Goal: Task Accomplishment & Management: Use online tool/utility

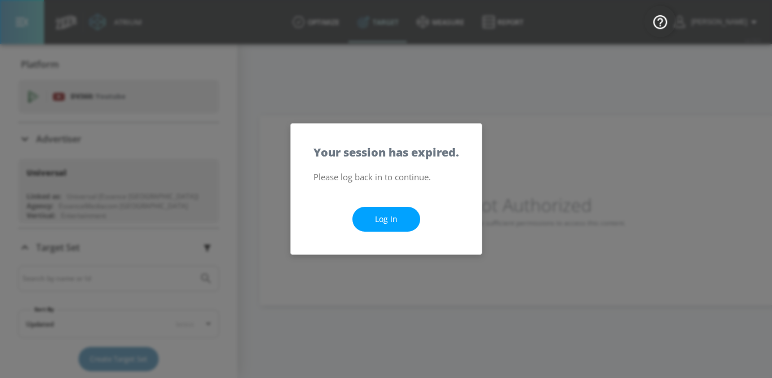
scroll to position [215, 0]
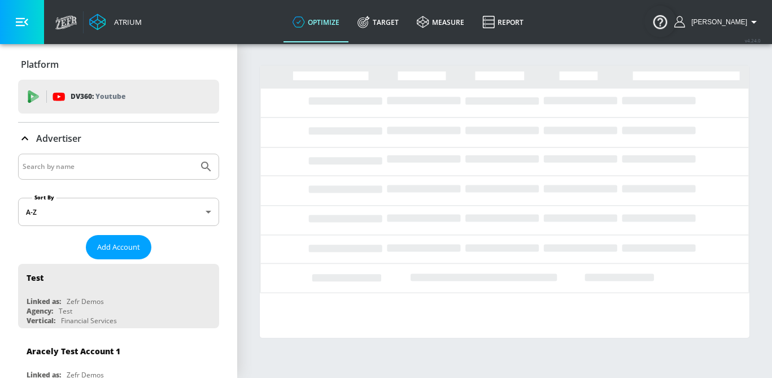
click at [95, 168] on input "Search by name" at bounding box center [108, 166] width 171 height 15
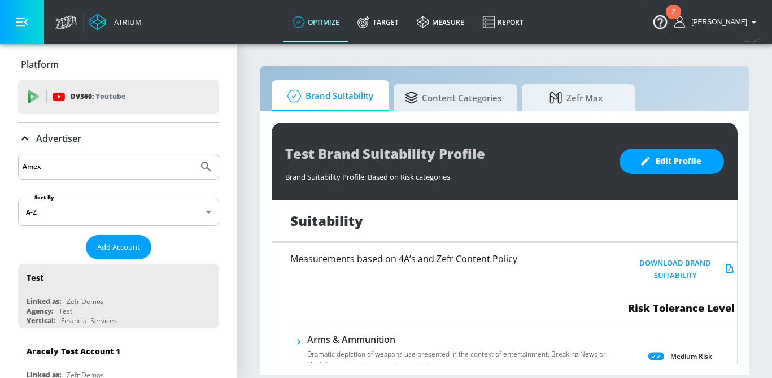
click at [194, 154] on button "Submit Search" at bounding box center [206, 166] width 25 height 25
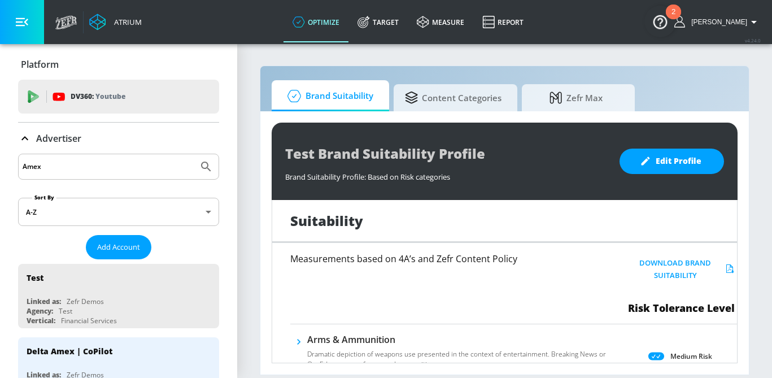
click at [48, 173] on input "Amex" at bounding box center [108, 166] width 171 height 15
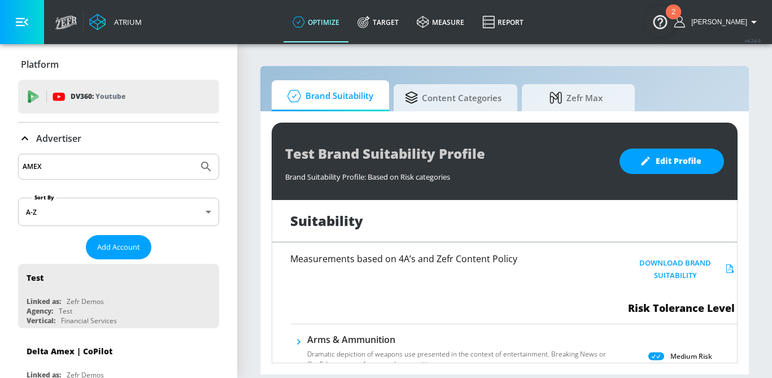
click at [194, 154] on button "Submit Search" at bounding box center [206, 166] width 25 height 25
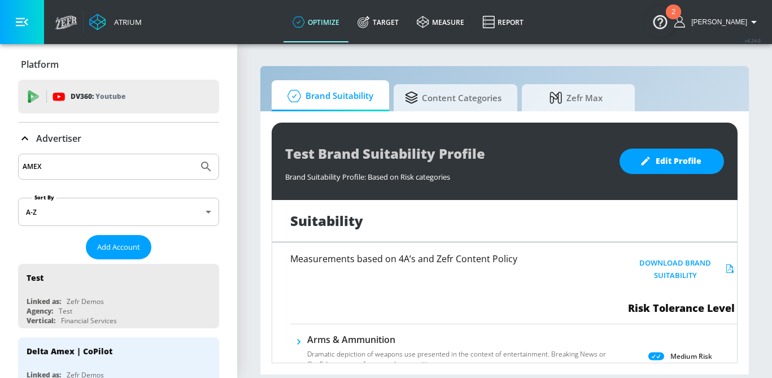
click at [65, 165] on input "AMEX" at bounding box center [108, 166] width 171 height 15
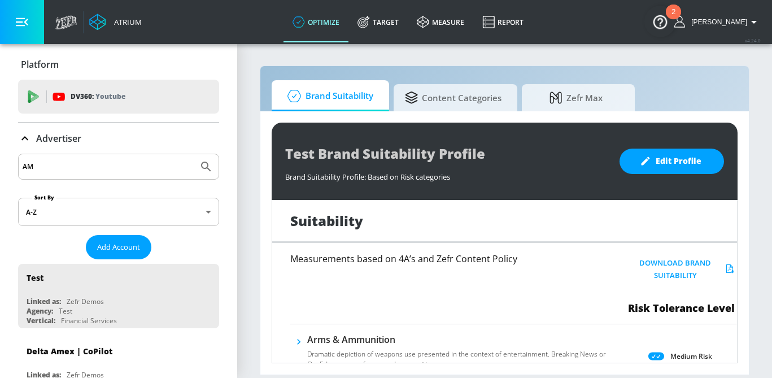
type input "A"
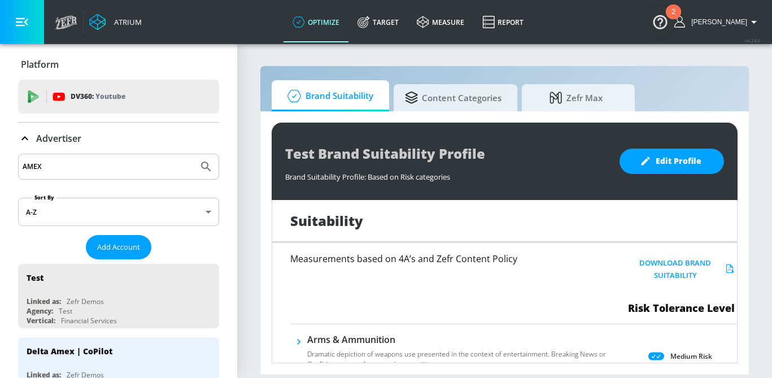
click at [194, 154] on button "Submit Search" at bounding box center [206, 166] width 25 height 25
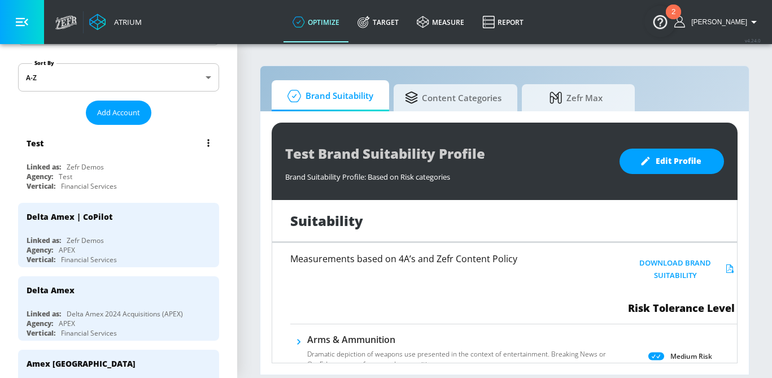
scroll to position [138, 0]
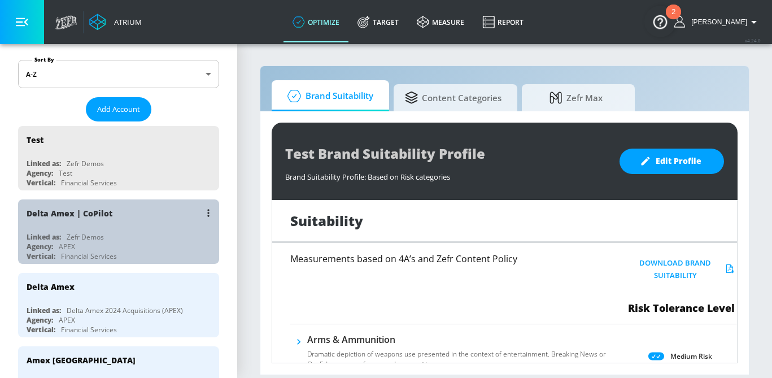
click at [160, 232] on div "Linked as: Zefr Demos" at bounding box center [122, 237] width 190 height 10
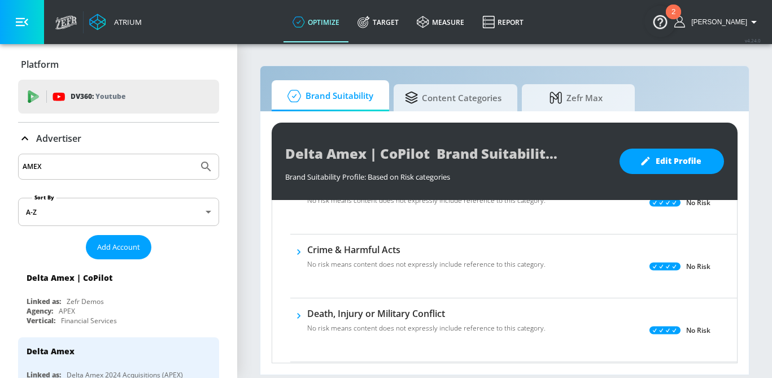
scroll to position [102, 0]
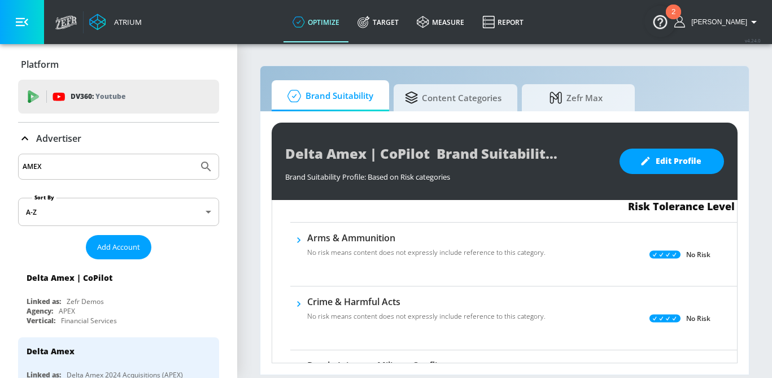
click at [80, 157] on div "AMEX" at bounding box center [118, 167] width 201 height 26
click at [81, 165] on input "AMEX" at bounding box center [108, 166] width 171 height 15
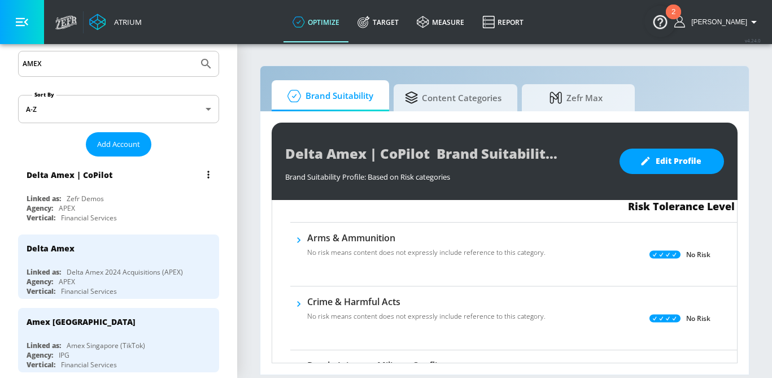
scroll to position [91, 0]
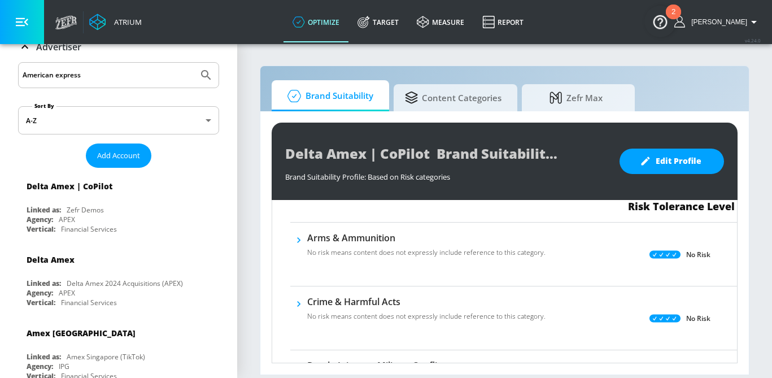
type input "American express"
click at [194, 63] on button "Submit Search" at bounding box center [206, 75] width 25 height 25
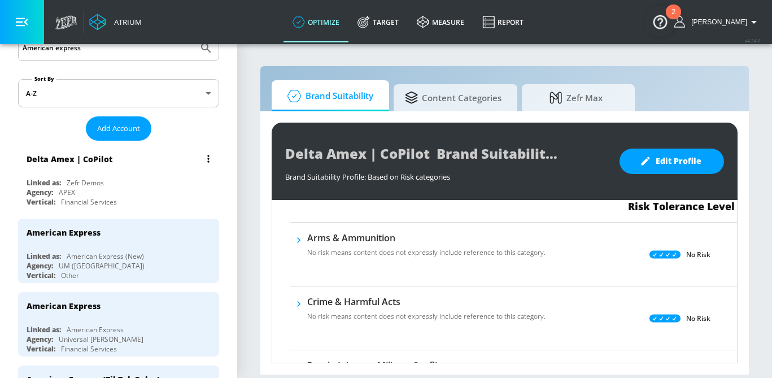
scroll to position [122, 0]
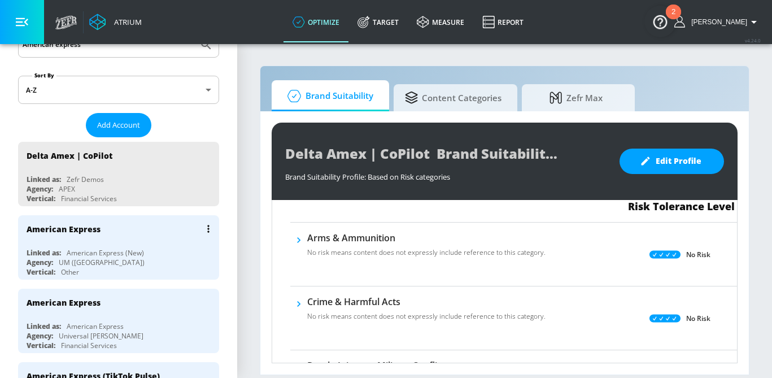
click at [147, 263] on div "Agency: UM (Canada)" at bounding box center [122, 263] width 190 height 10
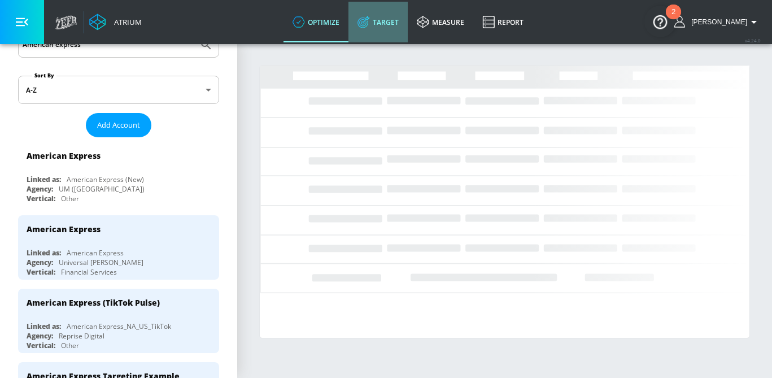
click at [407, 16] on link "Target" at bounding box center [377, 22] width 59 height 41
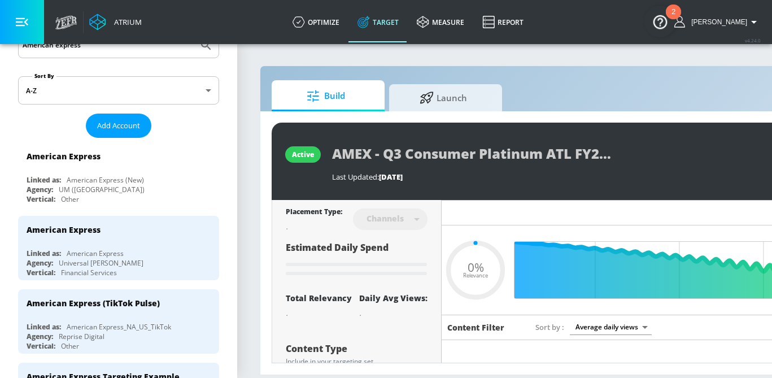
type input "0.05"
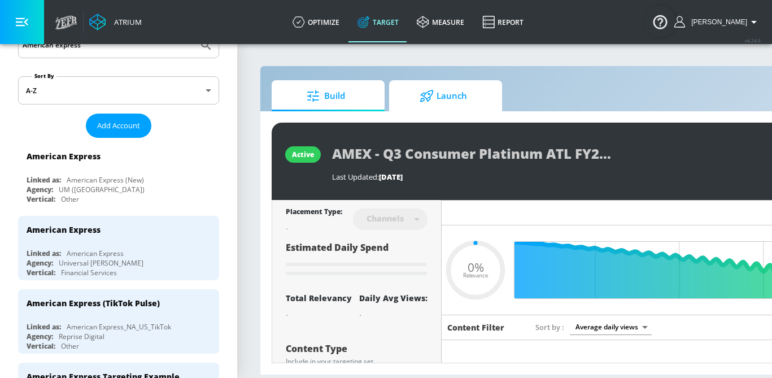
click at [430, 95] on icon at bounding box center [426, 96] width 13 height 12
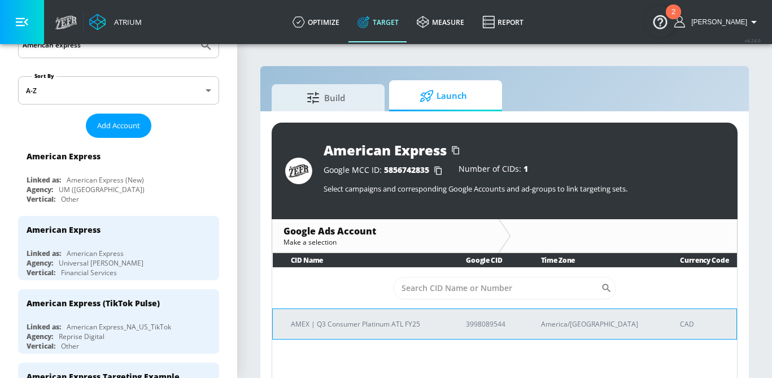
click at [381, 328] on p "AMEX | Q3 Consumer Platinum ATL FY25" at bounding box center [365, 324] width 148 height 12
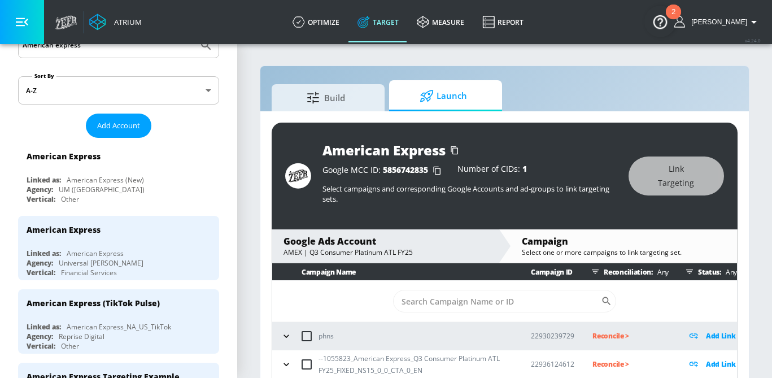
scroll to position [27, 0]
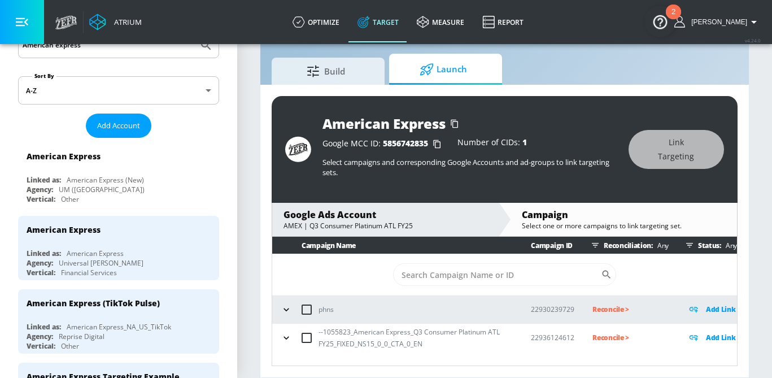
click at [290, 334] on icon "button" at bounding box center [286, 337] width 11 height 11
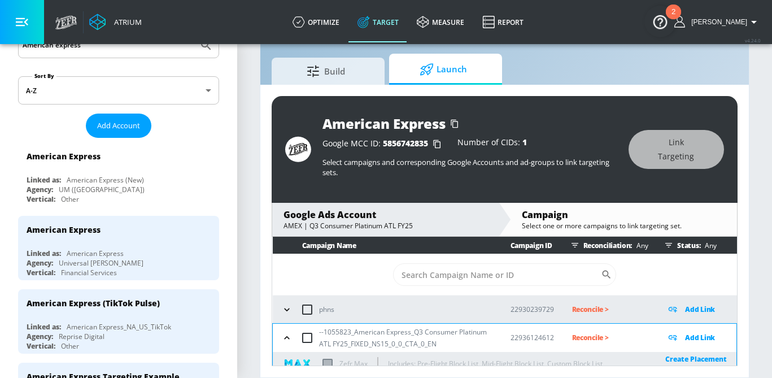
scroll to position [69, 0]
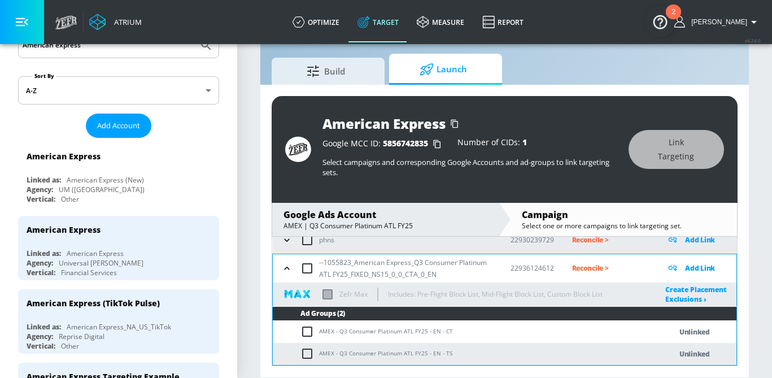
click at [308, 337] on input "checkbox" at bounding box center [309, 332] width 19 height 14
checkbox input "true"
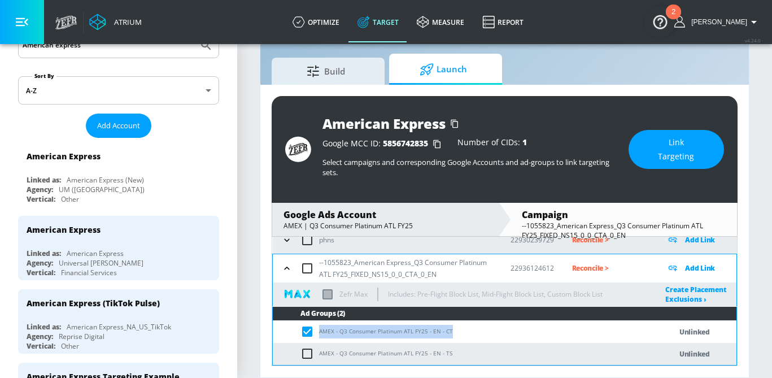
drag, startPoint x: 451, startPoint y: 331, endPoint x: 320, endPoint y: 334, distance: 131.6
click at [320, 334] on td "AMEX - Q3 Consumer Platinum ATL FY25 - EN - CT" at bounding box center [461, 332] width 376 height 22
copy td "AMEX - Q3 Consumer Platinum ATL FY25 - EN - CT"
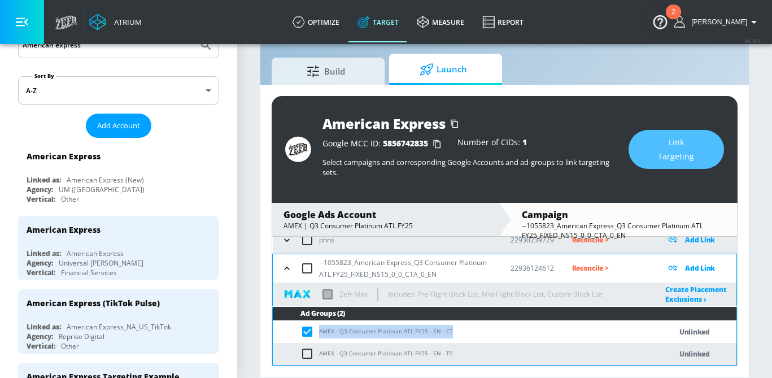
click at [683, 137] on span "Link Targeting" at bounding box center [676, 150] width 50 height 28
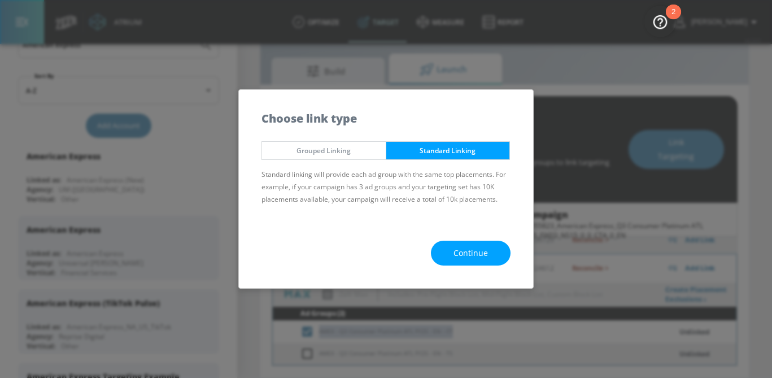
click at [481, 246] on span "Continue" at bounding box center [471, 253] width 34 height 14
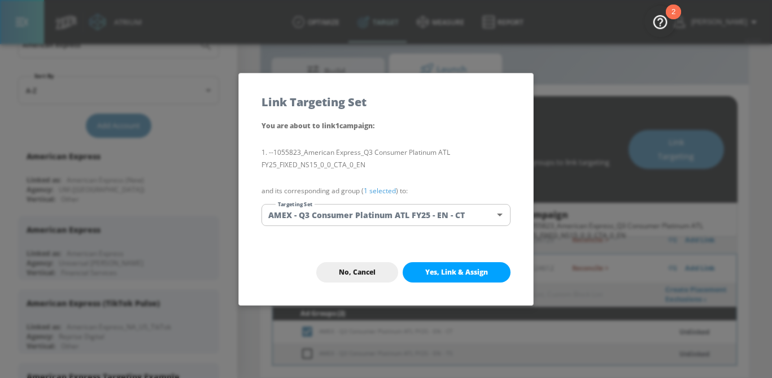
click at [381, 189] on link "1 selected" at bounding box center [380, 191] width 32 height 10
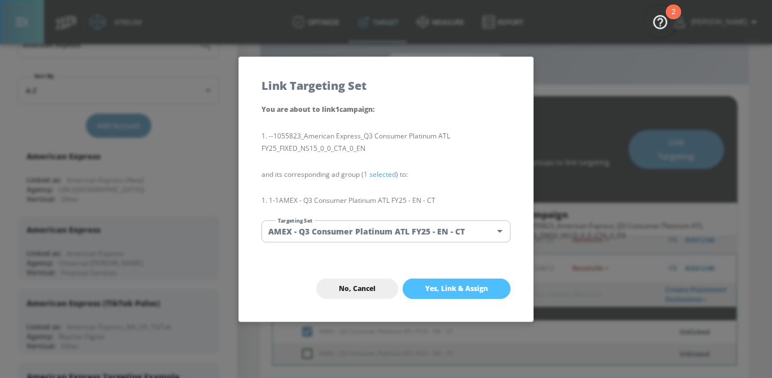
click at [459, 284] on span "Yes, Link & Assign" at bounding box center [456, 288] width 63 height 9
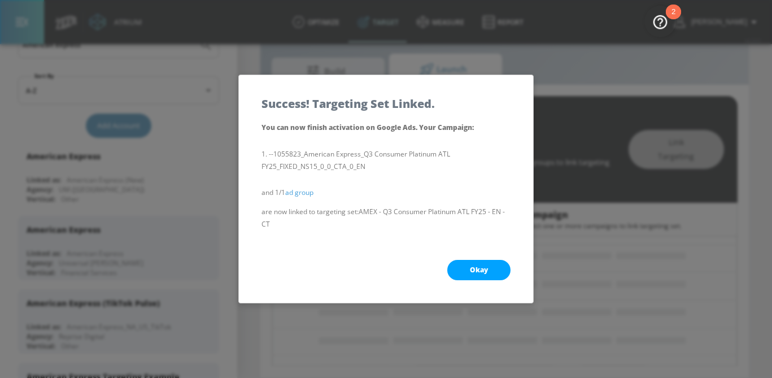
click at [478, 274] on button "Okay" at bounding box center [478, 270] width 63 height 20
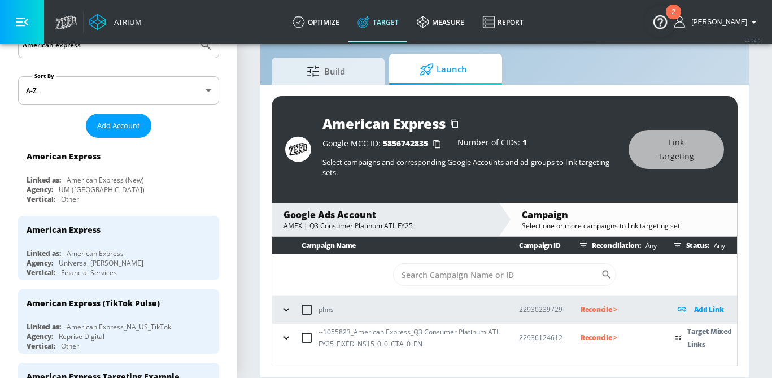
scroll to position [0, 0]
click at [288, 336] on icon "button" at bounding box center [286, 337] width 11 height 11
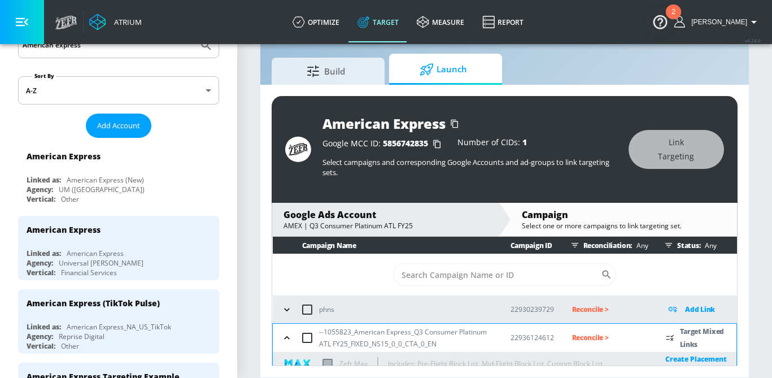
scroll to position [73, 0]
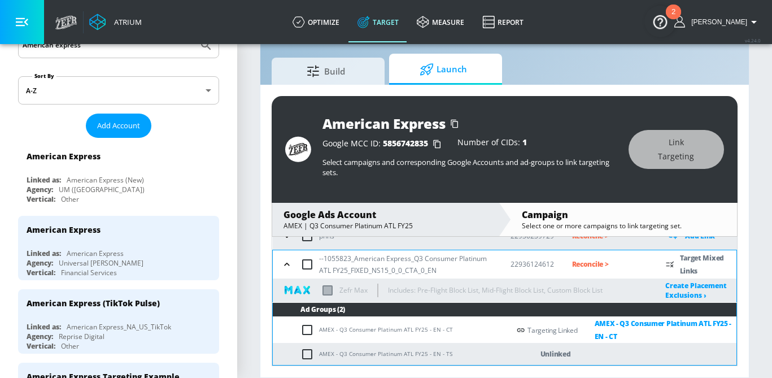
click at [311, 353] on input "checkbox" at bounding box center [309, 354] width 19 height 14
checkbox input "true"
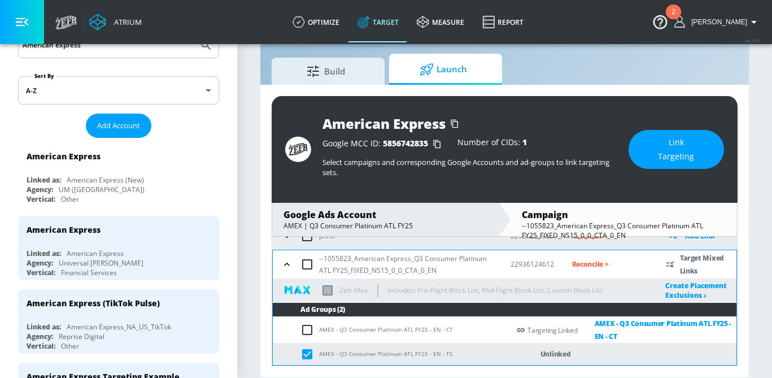
click at [663, 152] on span "Link Targeting" at bounding box center [676, 150] width 50 height 28
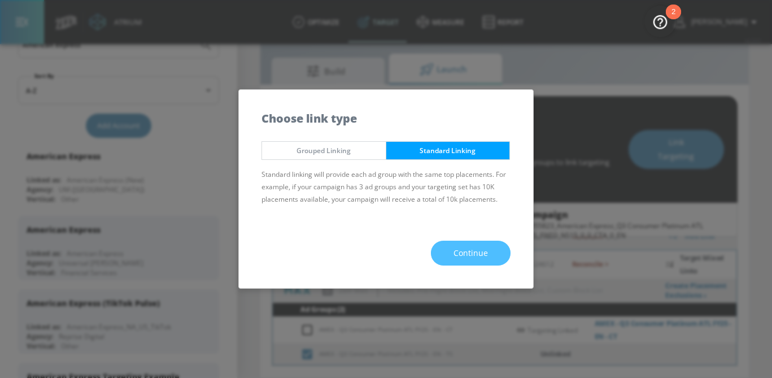
click at [471, 249] on span "Continue" at bounding box center [471, 253] width 34 height 14
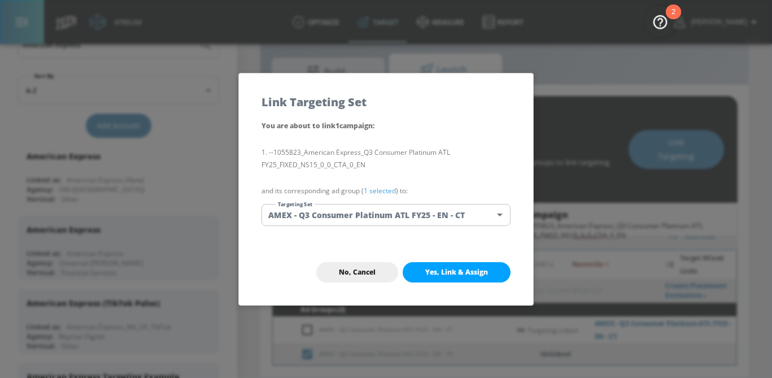
click at [428, 219] on body "Atrium optimize Target measure Report optimize Target measure Report v 4.24.0 S…" at bounding box center [386, 175] width 772 height 404
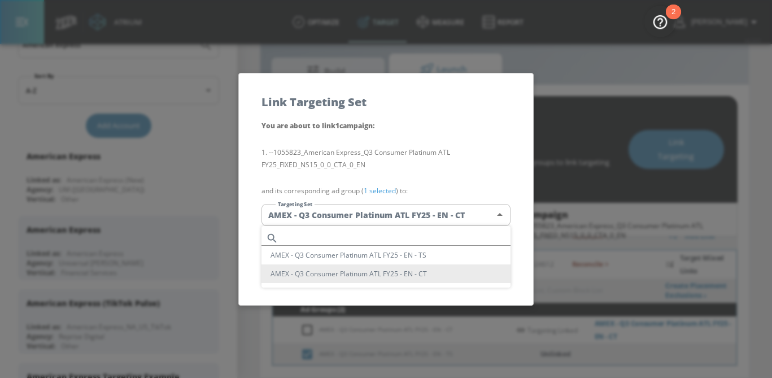
click at [416, 257] on li "AMEX - Q3 Consumer Platinum ATL FY25 - EN - TS" at bounding box center [385, 255] width 249 height 19
type input "46749ea2-3555-4a77-b01e-0d3e04ba0b30"
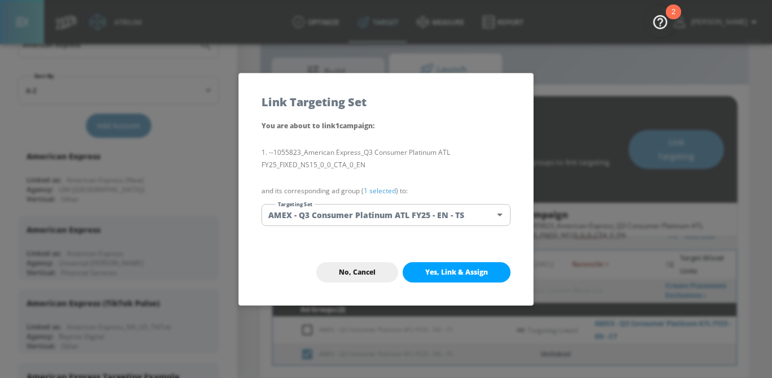
click at [393, 191] on link "1 selected" at bounding box center [380, 191] width 32 height 10
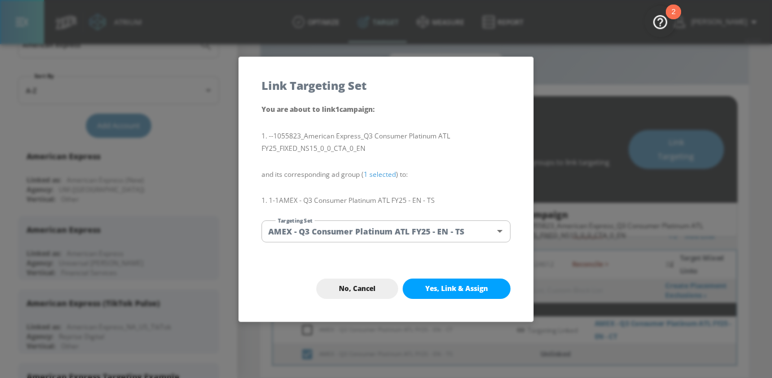
click at [444, 286] on span "Yes, Link & Assign" at bounding box center [456, 288] width 63 height 9
checkbox input "false"
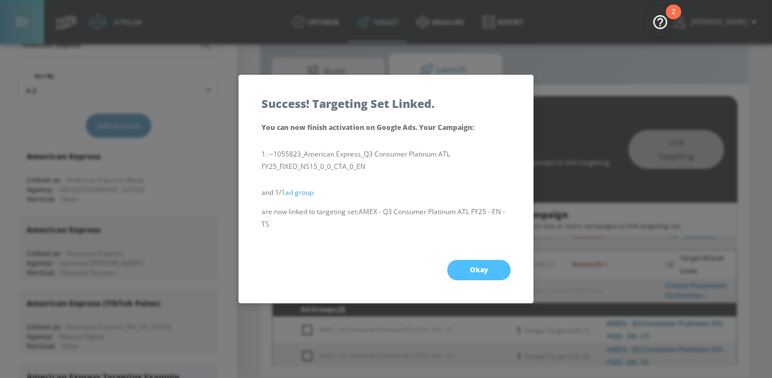
click at [481, 267] on span "Okay" at bounding box center [479, 269] width 18 height 9
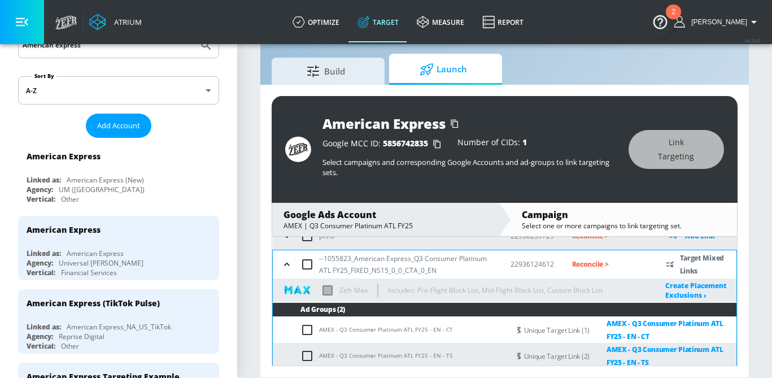
scroll to position [77, 0]
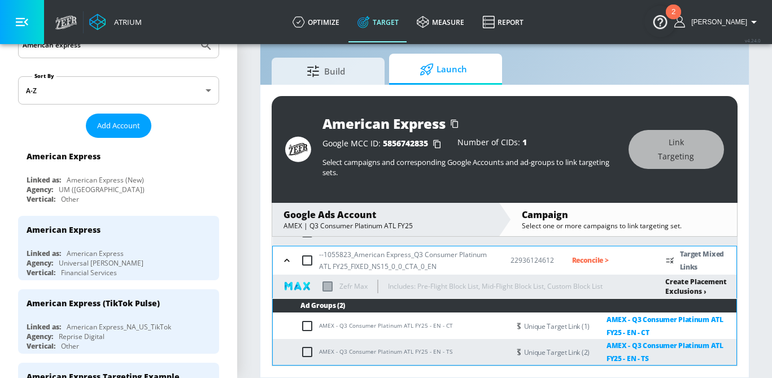
click at [681, 290] on link "Create Placement Exclusions ›" at bounding box center [696, 286] width 62 height 19
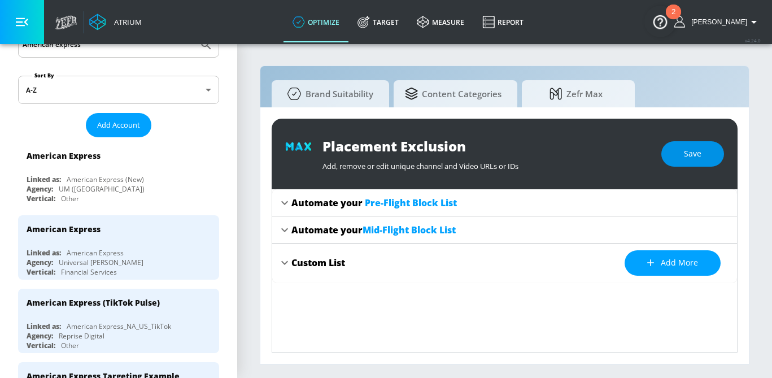
click at [706, 158] on button "Save" at bounding box center [692, 153] width 63 height 25
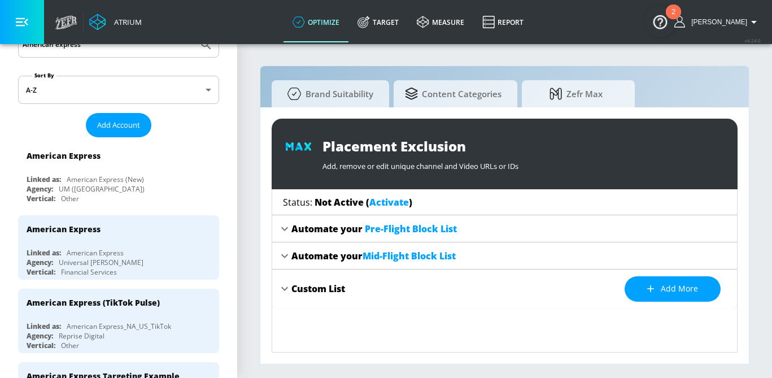
click at [386, 204] on link "Activate" at bounding box center [389, 202] width 40 height 12
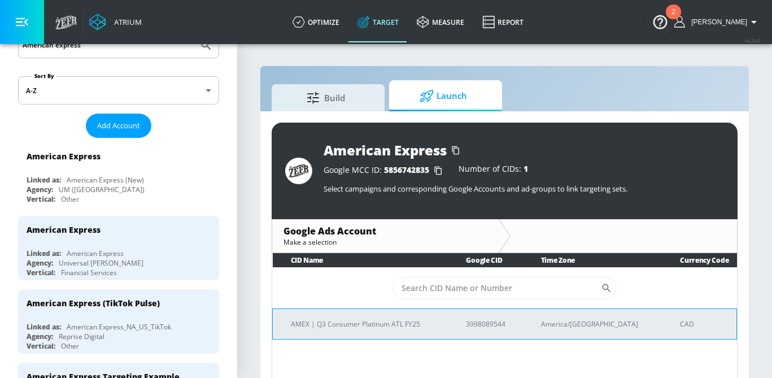
click at [343, 330] on td "AMEX | Q3 Consumer Platinum ATL FY25" at bounding box center [361, 323] width 176 height 30
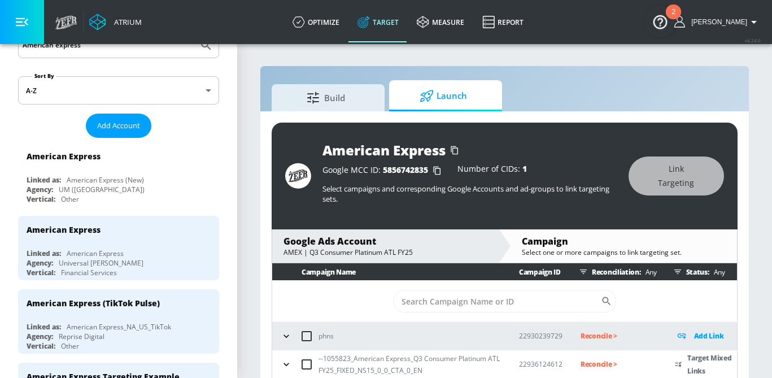
scroll to position [27, 0]
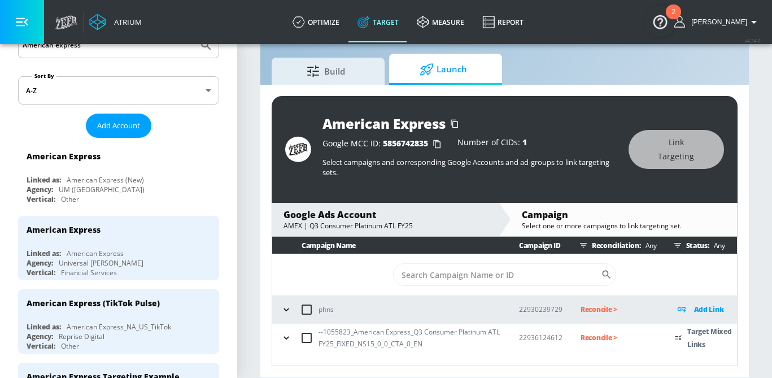
click at [289, 335] on icon "button" at bounding box center [286, 337] width 11 height 11
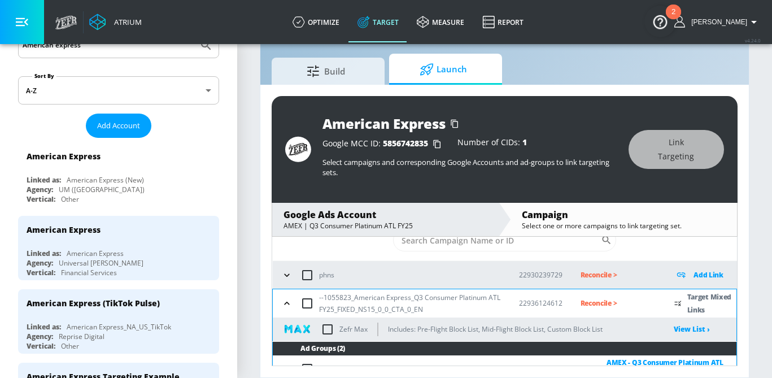
scroll to position [61, 0]
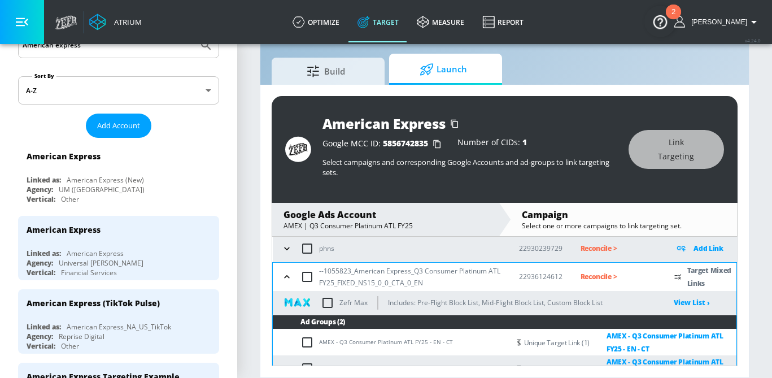
click at [328, 304] on input "checkbox" at bounding box center [328, 303] width 24 height 24
checkbox input "true"
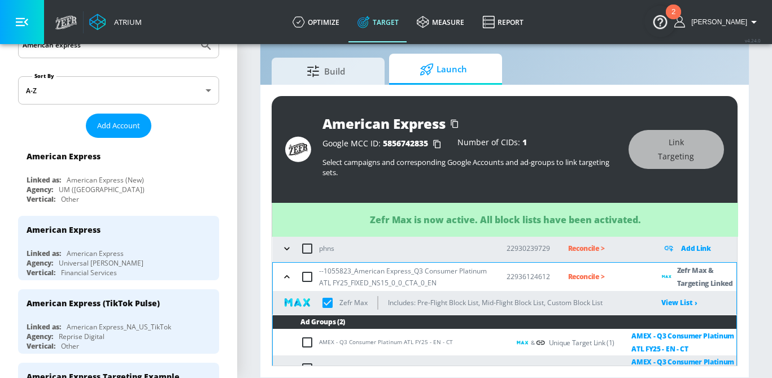
click at [589, 274] on p "Reconcile >" at bounding box center [606, 276] width 76 height 13
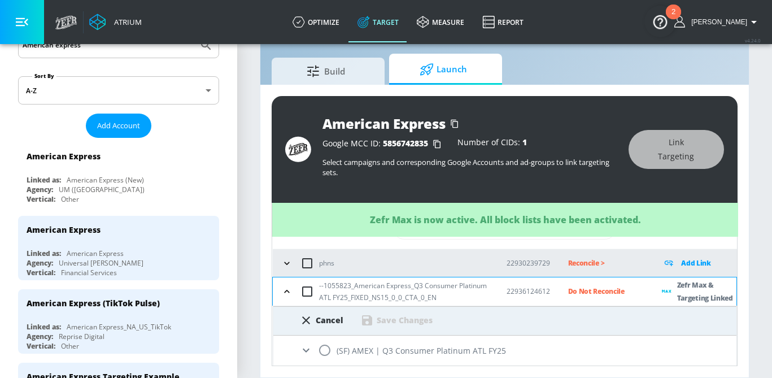
click at [323, 351] on input "radio" at bounding box center [325, 350] width 24 height 24
radio input "true"
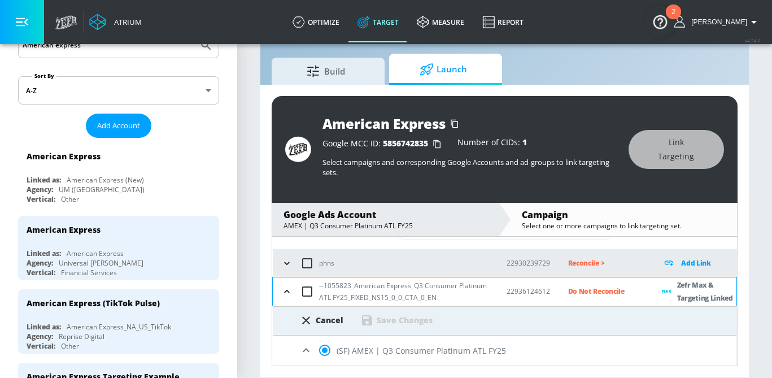
scroll to position [91, 0]
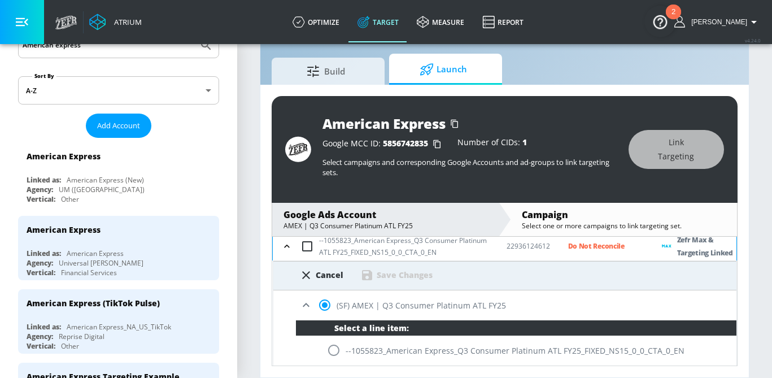
click at [335, 355] on input "radio" at bounding box center [334, 350] width 24 height 24
radio input "true"
click at [402, 281] on div "Save Changes" at bounding box center [396, 275] width 72 height 14
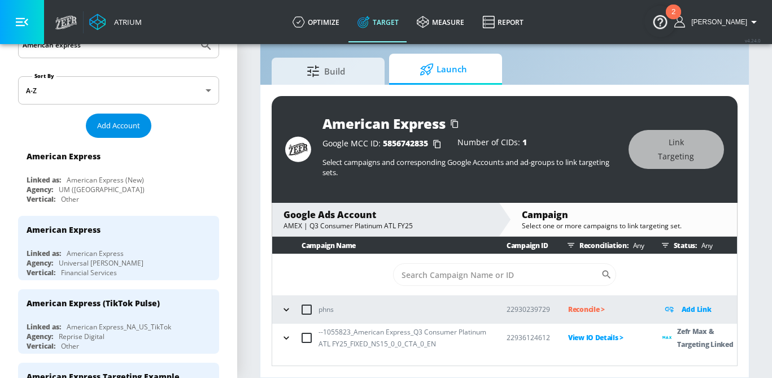
scroll to position [51, 0]
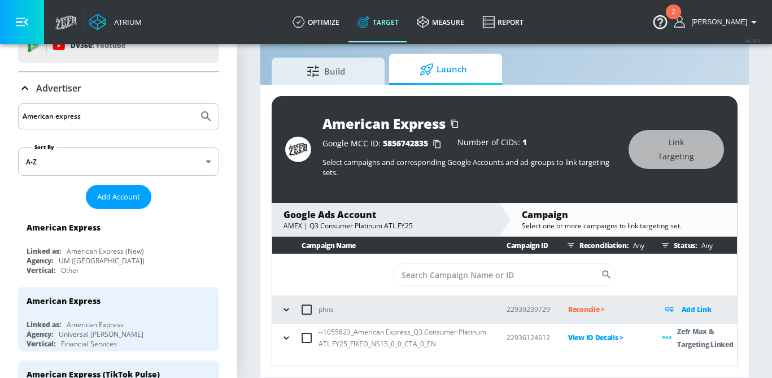
drag, startPoint x: 89, startPoint y: 115, endPoint x: -22, endPoint y: 114, distance: 110.7
click at [0, 114] on html "Atrium optimize Target measure Report optimize Target measure Report v 4.24.0 S…" at bounding box center [386, 175] width 772 height 404
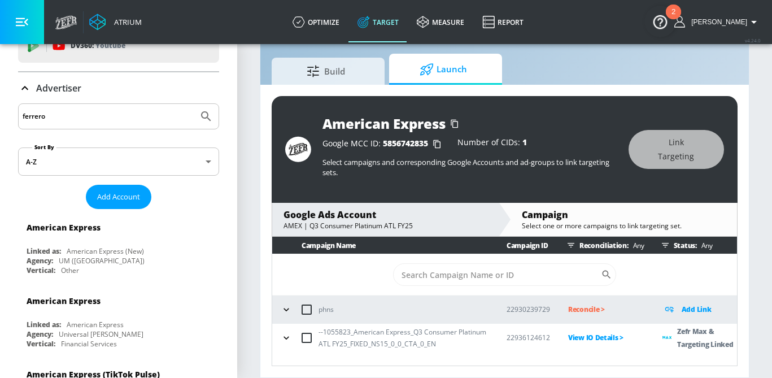
type input "ferrero"
click at [194, 104] on button "Submit Search" at bounding box center [206, 116] width 25 height 25
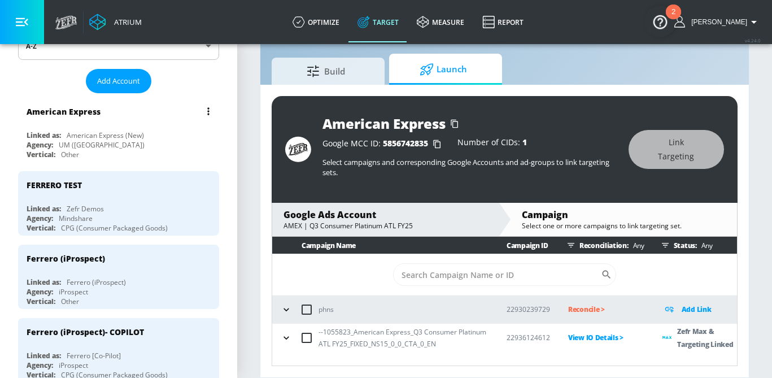
scroll to position [168, 0]
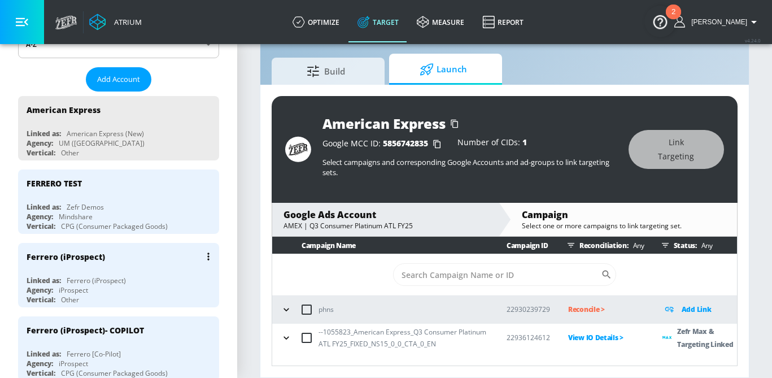
click at [119, 263] on div "Ferrero (iProspect)" at bounding box center [122, 256] width 190 height 27
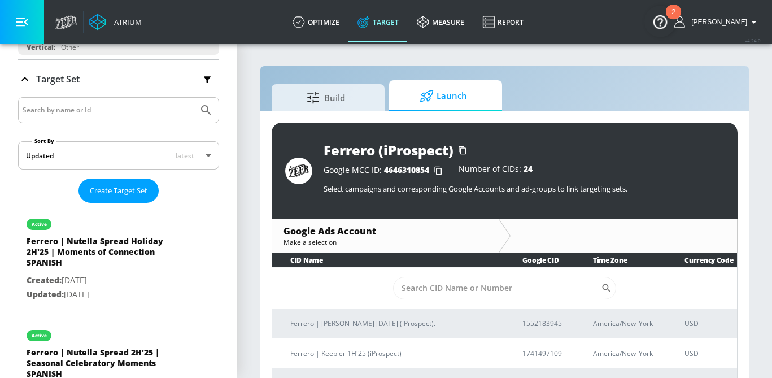
scroll to position [16, 0]
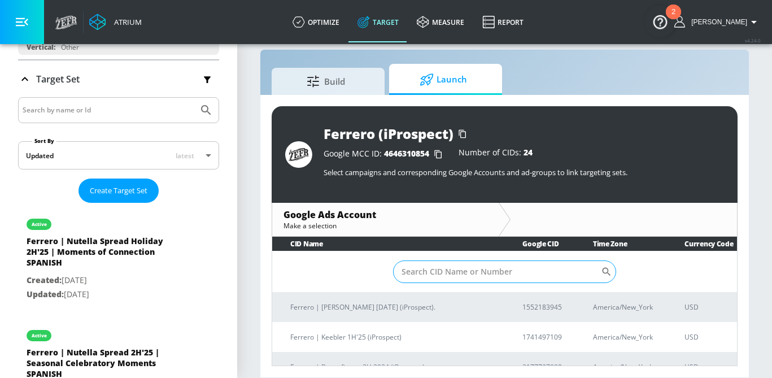
click at [424, 272] on input "Sort By" at bounding box center [497, 271] width 208 height 23
paste input "887-953-5694"
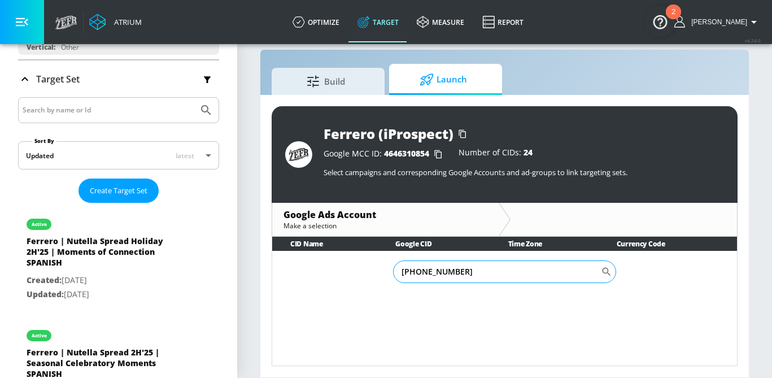
click at [434, 272] on input "887-953-5694" at bounding box center [497, 271] width 208 height 23
click at [417, 272] on input "887-9535694" at bounding box center [497, 271] width 208 height 23
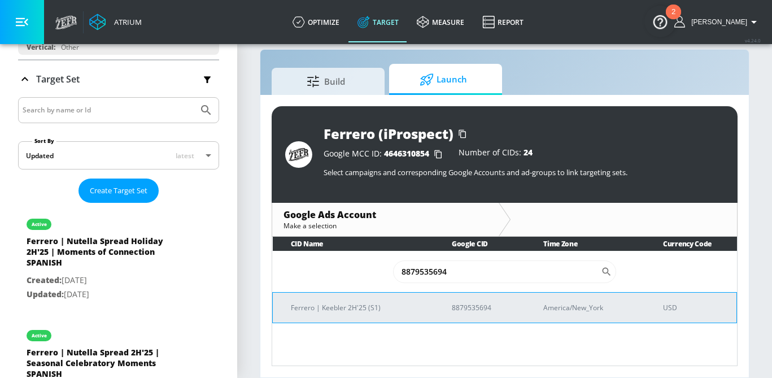
type input "8879535694"
click at [345, 308] on p "Ferrero | Keebler 2H'25 (S1)" at bounding box center [358, 308] width 134 height 12
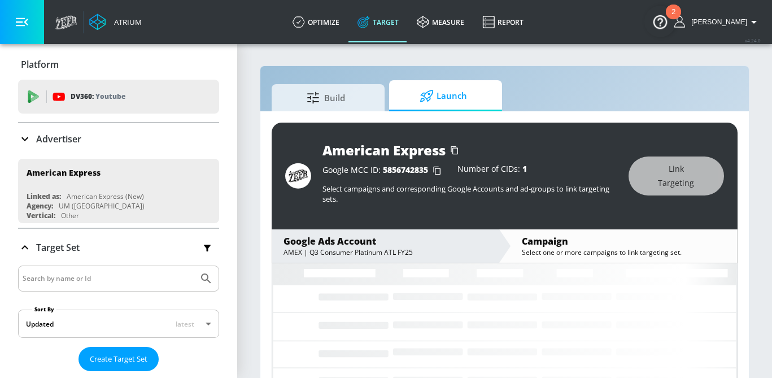
click at [77, 130] on div "Advertiser" at bounding box center [118, 139] width 201 height 32
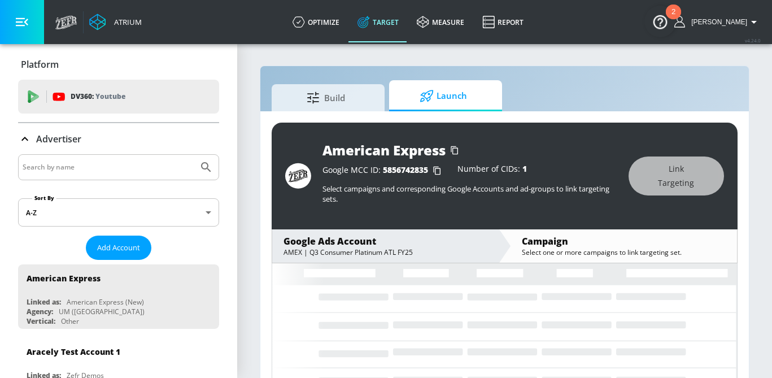
click at [80, 158] on div at bounding box center [118, 167] width 201 height 26
click at [79, 172] on input "Search by name" at bounding box center [108, 167] width 171 height 15
type input "ferrero"
click at [194, 155] on button "Submit Search" at bounding box center [206, 167] width 25 height 25
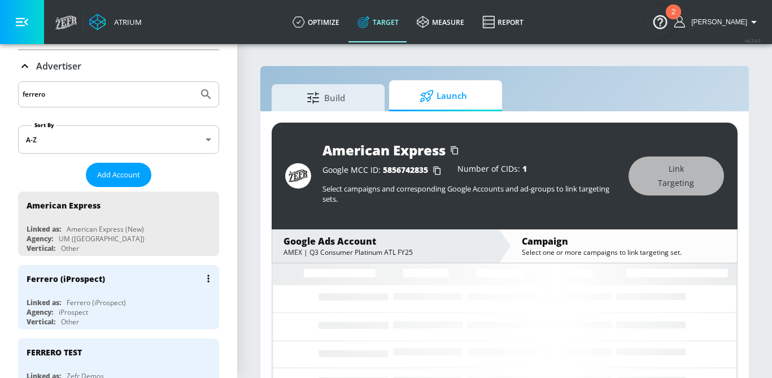
scroll to position [80, 0]
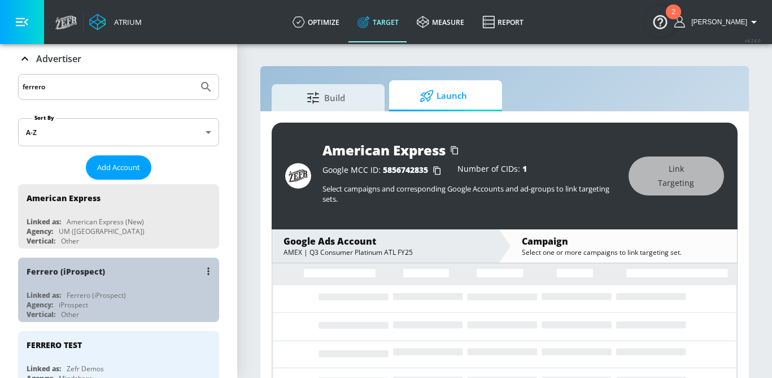
click at [84, 282] on div "Ferrero (iProspect)" at bounding box center [122, 271] width 190 height 27
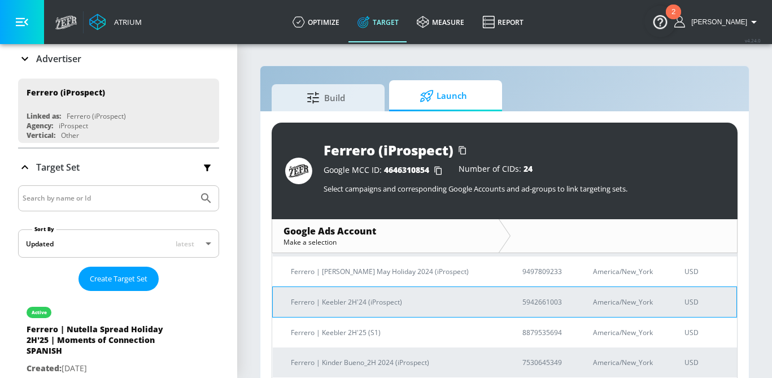
scroll to position [444, 0]
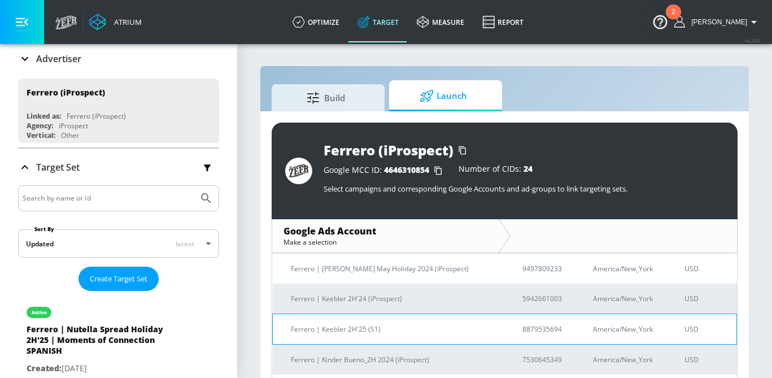
click at [396, 334] on p "Ferrero | Keebler 2H'25 (S1)" at bounding box center [393, 329] width 204 height 12
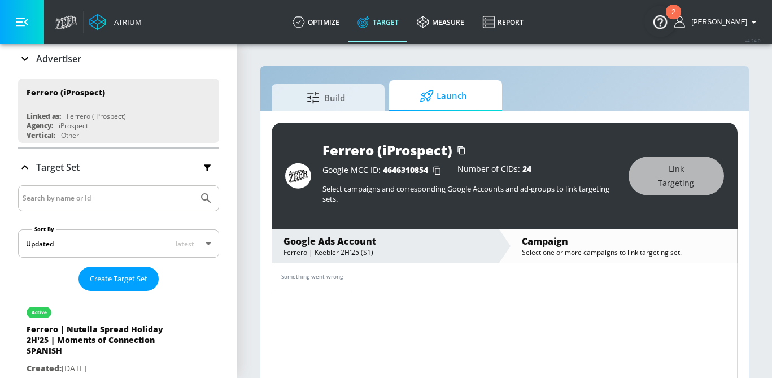
click at [534, 228] on div "Ferrero (iProspect) Google MCC ID: 4646310854 Number of CIDs: 24 Select campaig…" at bounding box center [505, 176] width 466 height 107
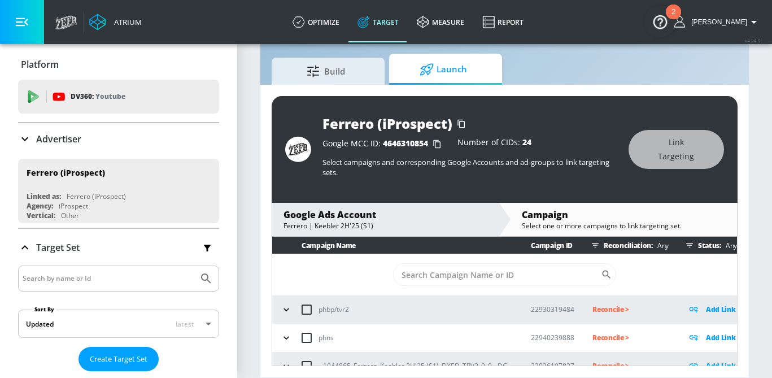
scroll to position [99, 0]
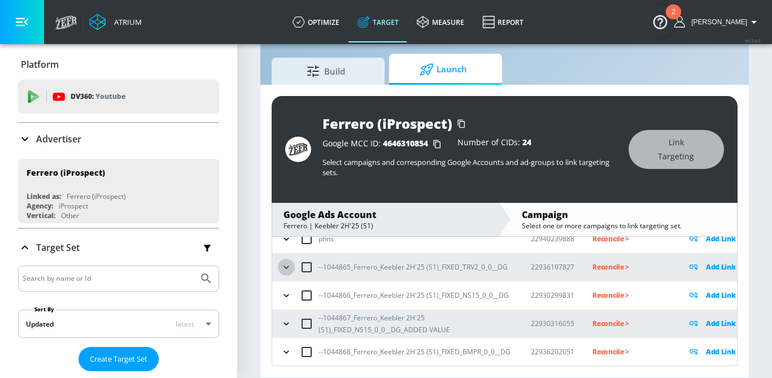
click at [289, 269] on icon "button" at bounding box center [286, 266] width 11 height 11
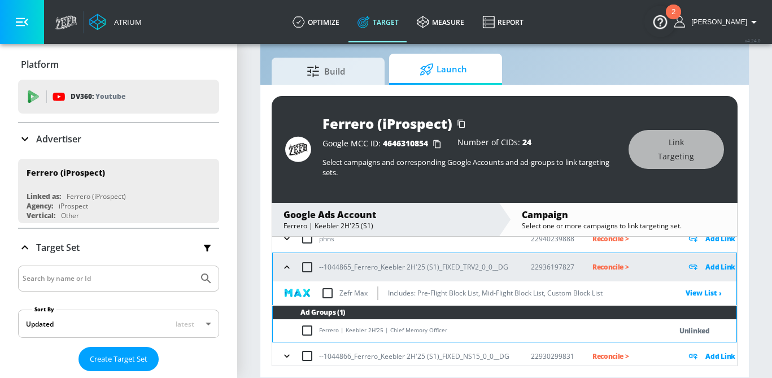
scroll to position [160, 0]
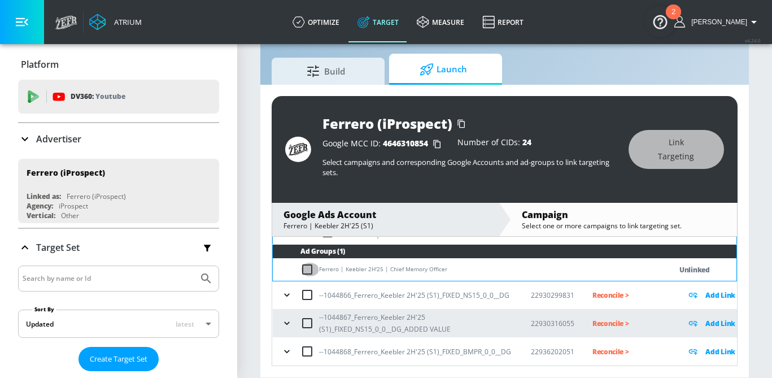
click at [309, 270] on input "checkbox" at bounding box center [309, 270] width 19 height 14
checkbox input "true"
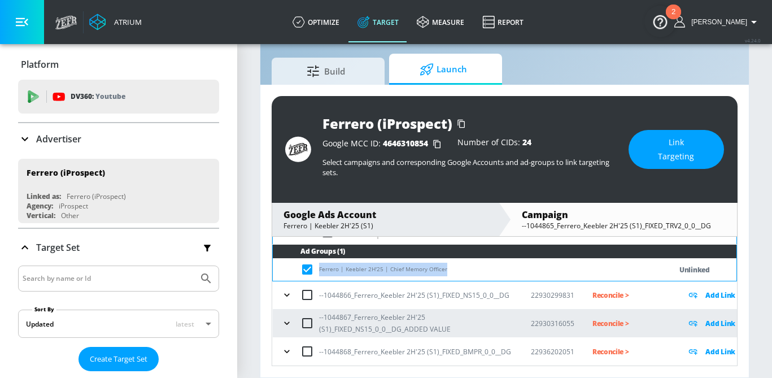
drag, startPoint x: 453, startPoint y: 271, endPoint x: 319, endPoint y: 273, distance: 134.4
click at [318, 273] on td "Ferrero | Keebler 2H'25 | Chief Memory Officer" at bounding box center [461, 270] width 376 height 22
copy td "Ferrero | Keebler 2H'25 | Chief Memory Officer"
click at [693, 126] on div "Ferrero (iProspect) Google MCC ID: 4646310854 Number of CIDs: 24 Select campaig…" at bounding box center [505, 149] width 466 height 107
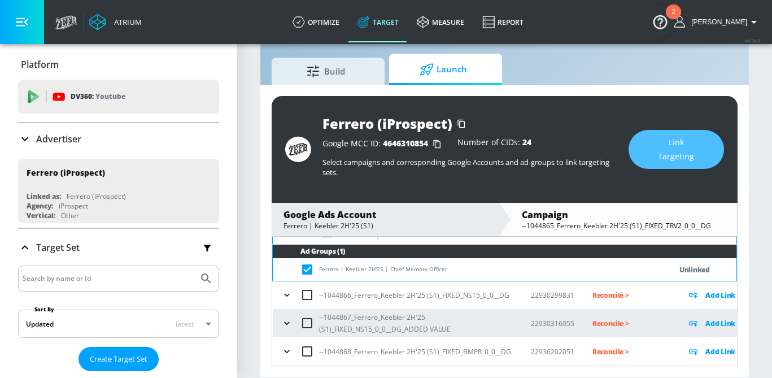
click at [687, 138] on span "Link Targeting" at bounding box center [676, 150] width 50 height 28
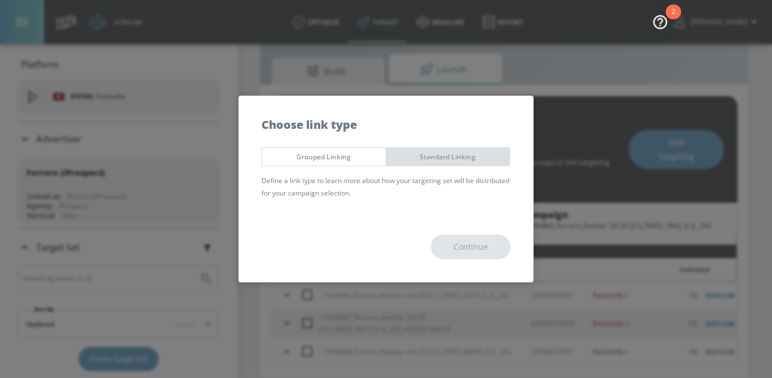
click at [422, 158] on span "Standard Linking" at bounding box center [448, 157] width 107 height 12
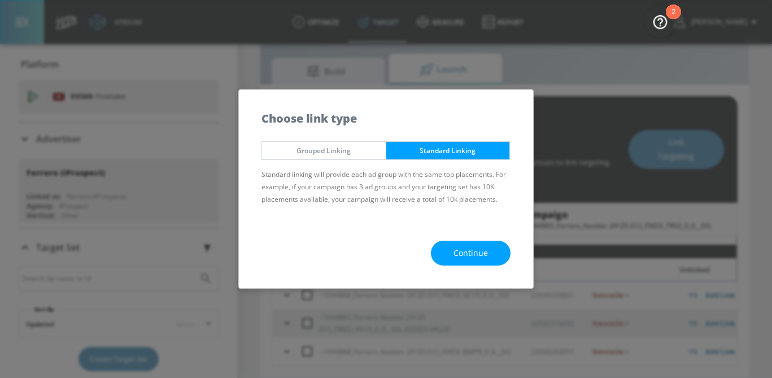
click at [470, 252] on span "Continue" at bounding box center [471, 253] width 34 height 14
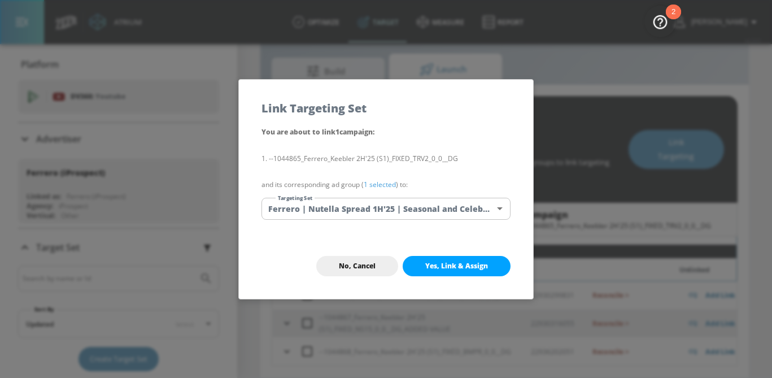
click at [377, 209] on body "Atrium optimize Target measure Report optimize Target measure Report v 4.24.0 […" at bounding box center [386, 175] width 772 height 404
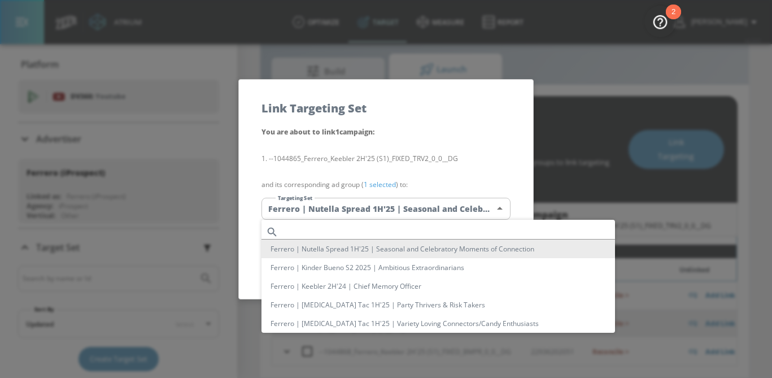
click at [333, 232] on input "text" at bounding box center [449, 231] width 332 height 15
paste input "Ferrero | Keebler 2H'25 | Chief Memory Officer"
drag, startPoint x: 450, startPoint y: 230, endPoint x: 269, endPoint y: 228, distance: 180.7
click at [269, 229] on div "Ferrero | Keebler 2H'25 | Chief Memory Officer" at bounding box center [438, 231] width 354 height 15
type input "Ferrero | Keebler 2H'25 | Chief Memory Officer"
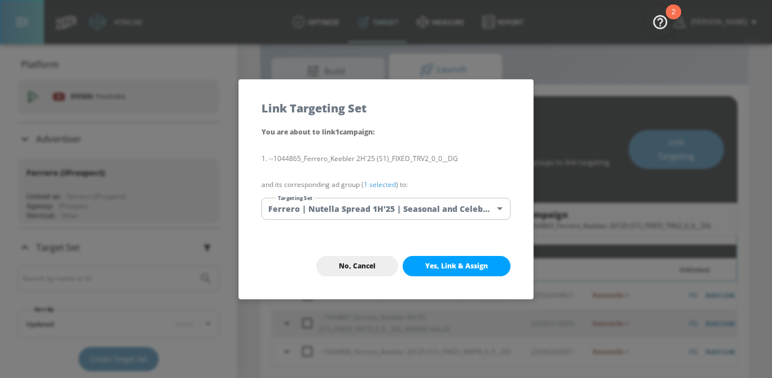
click at [329, 213] on body "Atrium optimize Target measure Report optimize Target measure Report v 4.24.0 […" at bounding box center [386, 175] width 772 height 404
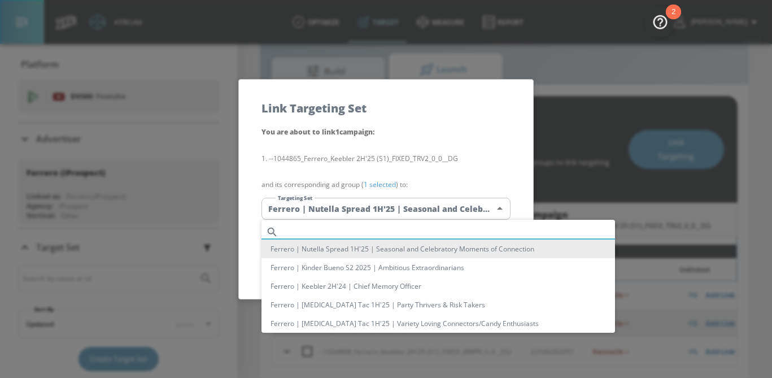
click at [322, 228] on input "text" at bounding box center [449, 231] width 332 height 15
paste input "Ferrero | Keebler 2H'25 | Chief Memory Officer"
type input "Ferrero | Keebler 2H'25 | Chief Memory Officer"
click at [426, 180] on div at bounding box center [386, 189] width 772 height 378
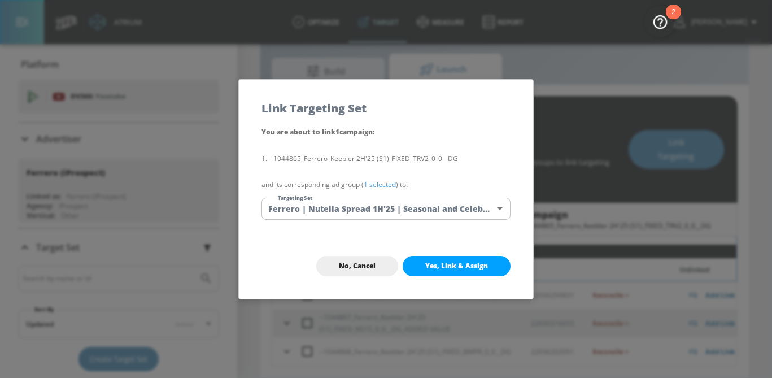
click at [378, 181] on link "1 selected" at bounding box center [380, 185] width 32 height 10
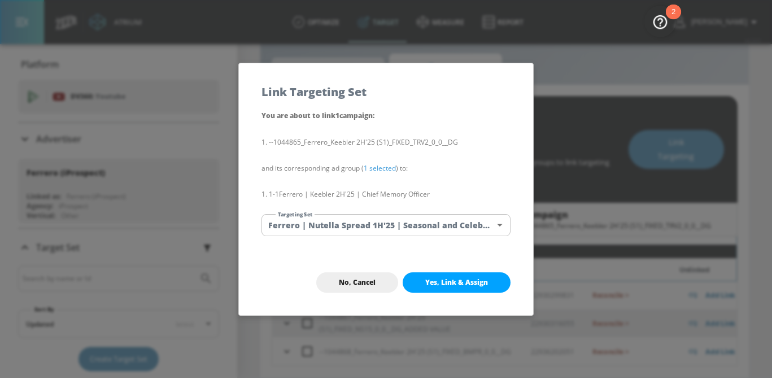
click at [382, 228] on body "Atrium optimize Target measure Report optimize Target measure Report v 4.24.0 […" at bounding box center [386, 175] width 772 height 404
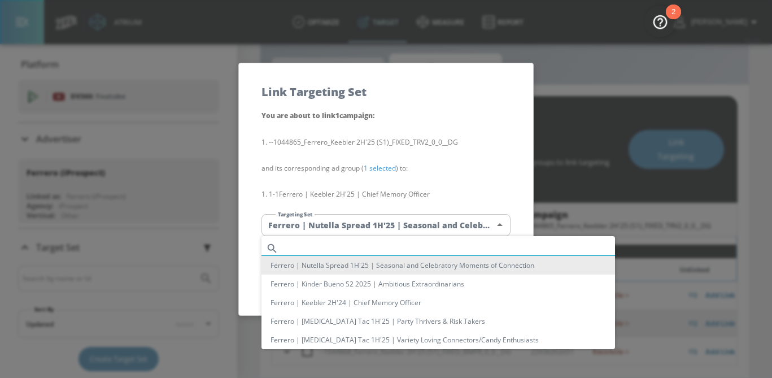
click at [374, 249] on input "text" at bounding box center [449, 248] width 332 height 15
paste input "Ferrero | Keebler 2H'25 | Chief Memory Officer"
drag, startPoint x: 416, startPoint y: 249, endPoint x: 225, endPoint y: 249, distance: 191.5
click at [225, 249] on div "Ferrero | Keebler 2H'25 | Chief Memory Officer [PERSON_NAME] | Nutella Spread 1…" at bounding box center [386, 189] width 772 height 378
type input "Ferrero | Keebler 2H'25 | Chief Memory Officer"
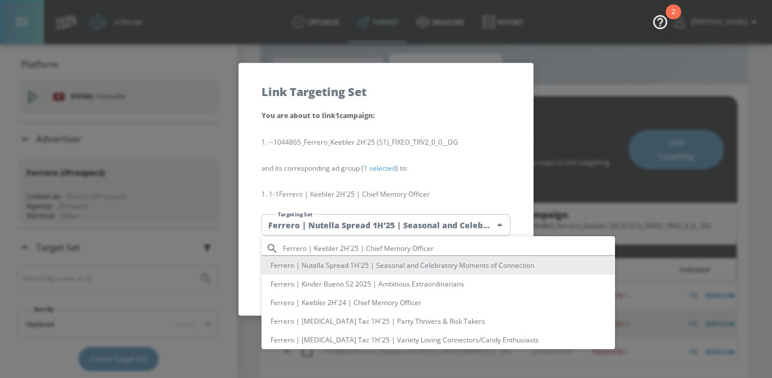
scroll to position [1314, 0]
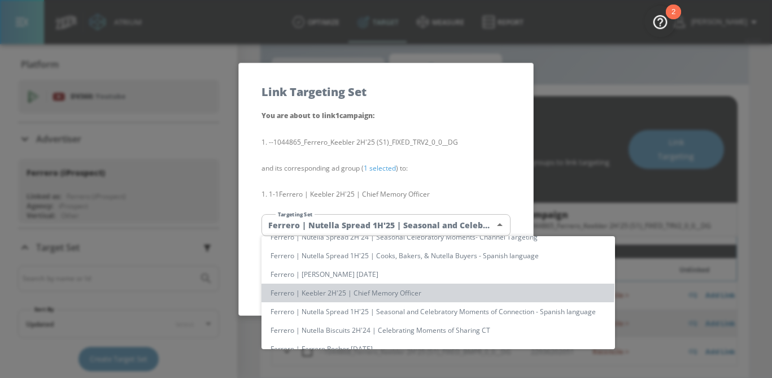
click at [365, 288] on li "Ferrero | Keebler 2H'25 | Chief Memory Officer" at bounding box center [438, 293] width 354 height 19
type input "3932d60f-a111-4b5d-b186-f0a2ed27371d"
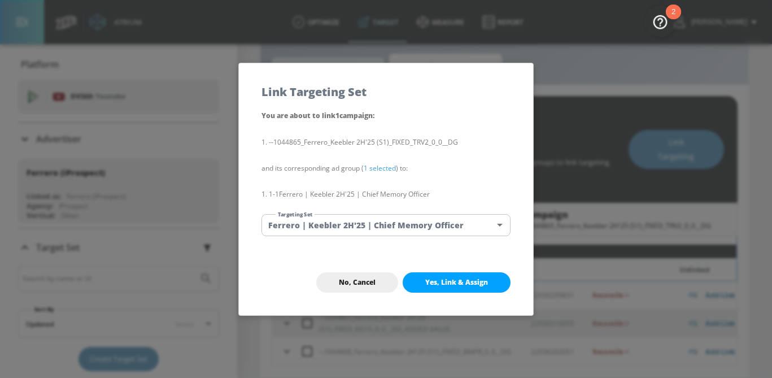
click at [454, 273] on button "Yes, Link & Assign" at bounding box center [457, 282] width 108 height 20
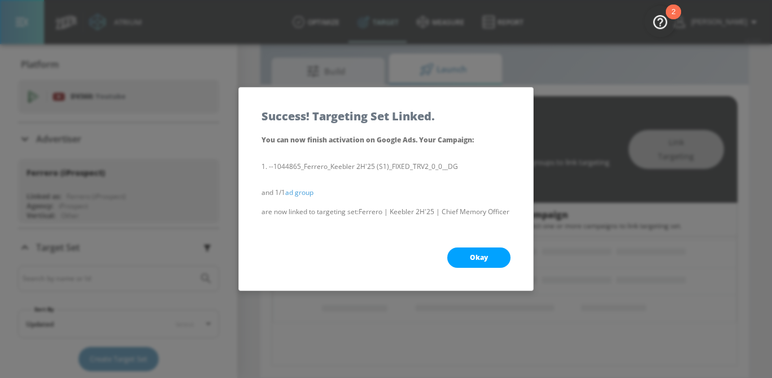
scroll to position [129, 0]
click at [477, 260] on span "Okay" at bounding box center [479, 257] width 18 height 9
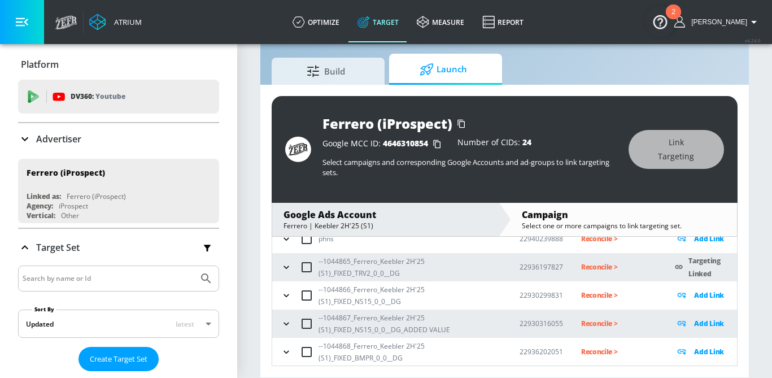
scroll to position [75, 0]
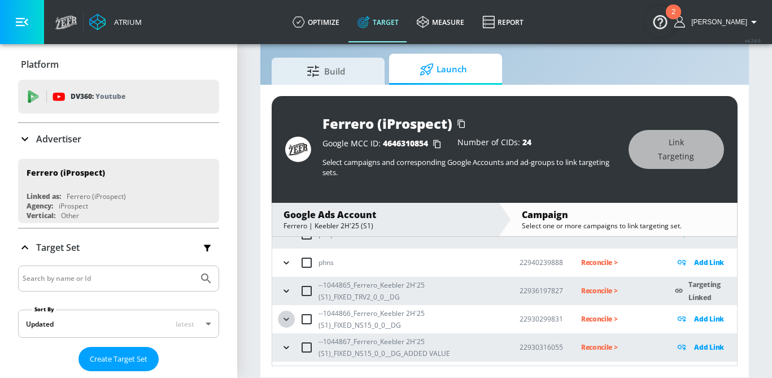
click at [286, 322] on icon "button" at bounding box center [286, 318] width 11 height 11
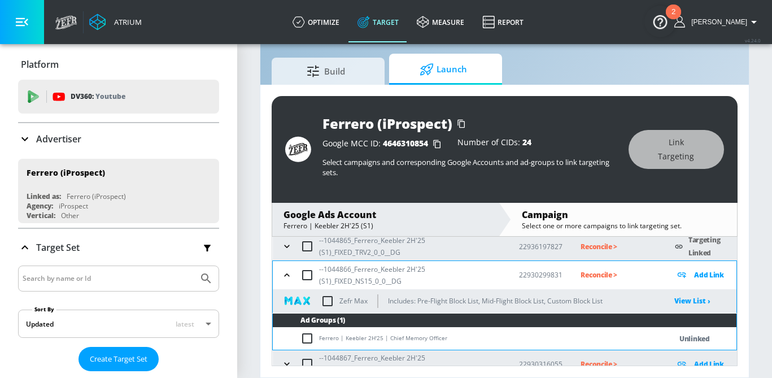
scroll to position [123, 0]
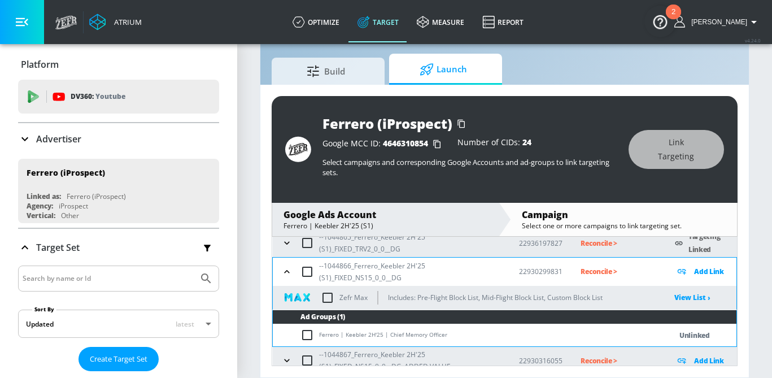
click at [304, 334] on input "checkbox" at bounding box center [309, 335] width 19 height 14
checkbox input "true"
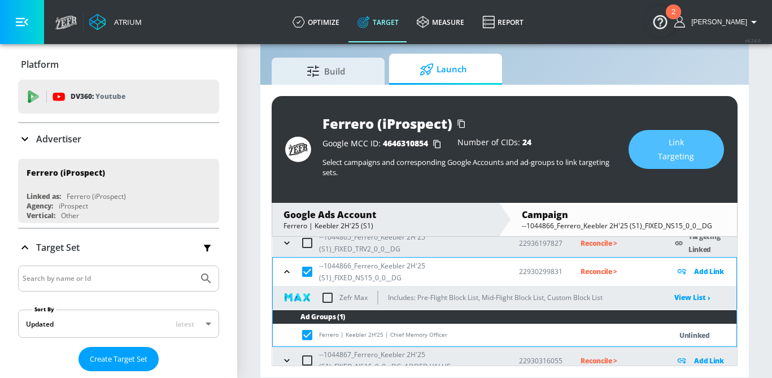
click at [640, 144] on button "Link Targeting" at bounding box center [676, 149] width 95 height 39
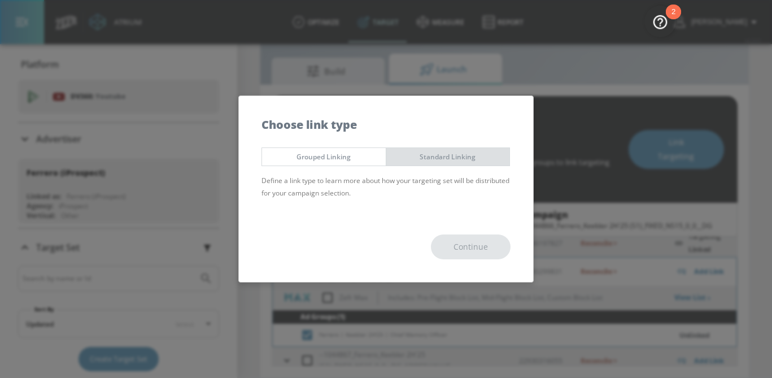
click at [471, 149] on button "Standard Linking" at bounding box center [448, 156] width 125 height 19
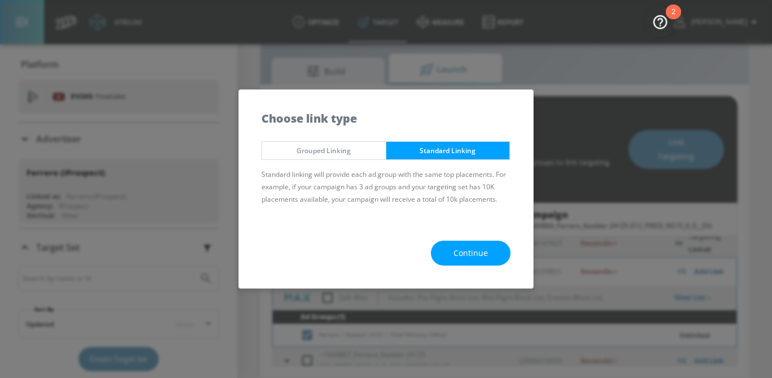
click at [471, 264] on button "Continue" at bounding box center [471, 253] width 80 height 25
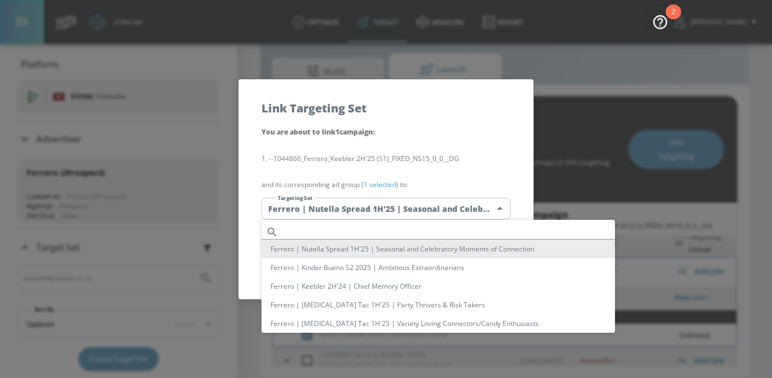
click at [410, 215] on body "Atrium optimize Target measure Report optimize Target measure Report v 4.24.0 […" at bounding box center [386, 175] width 772 height 404
click at [338, 237] on input "text" at bounding box center [449, 231] width 332 height 15
paste input "Ferrero | Keebler 2H'25 | Chief Memory Officer"
type input "Ferrero | Keebler 2H'25 | Chief Memory Officer"
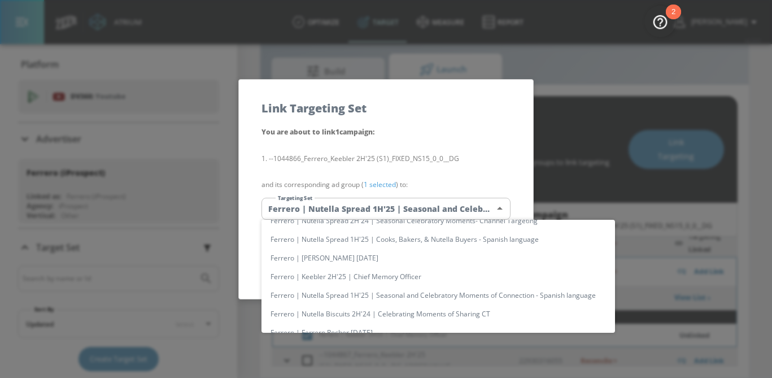
click at [343, 276] on li "Ferrero | Keebler 2H'25 | Chief Memory Officer" at bounding box center [438, 276] width 354 height 19
type input "3932d60f-a111-4b5d-b186-f0a2ed27371d"
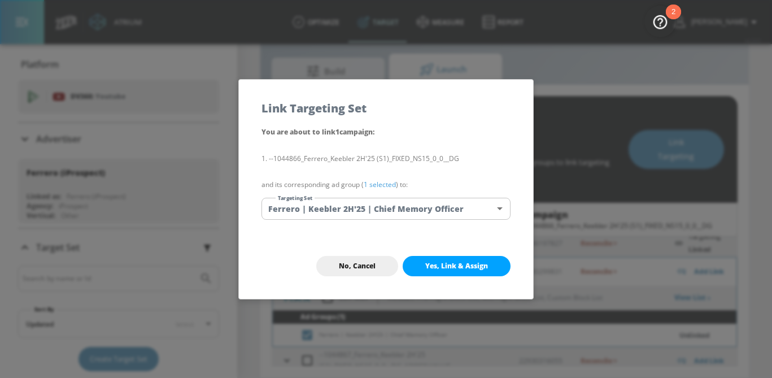
click at [386, 182] on link "1 selected" at bounding box center [380, 185] width 32 height 10
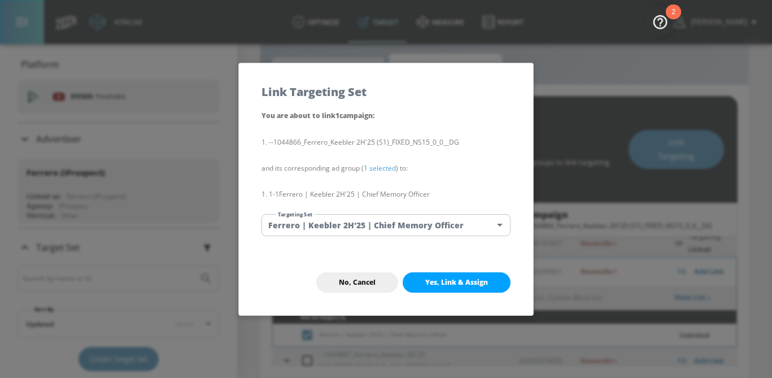
click at [449, 286] on span "Yes, Link & Assign" at bounding box center [456, 282] width 63 height 9
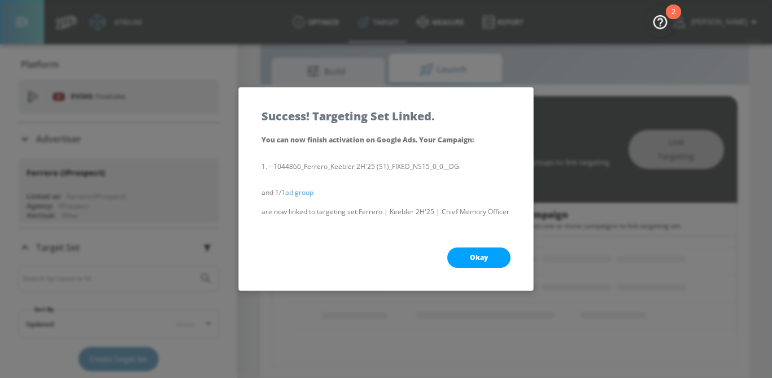
click at [476, 262] on span "Okay" at bounding box center [479, 257] width 18 height 9
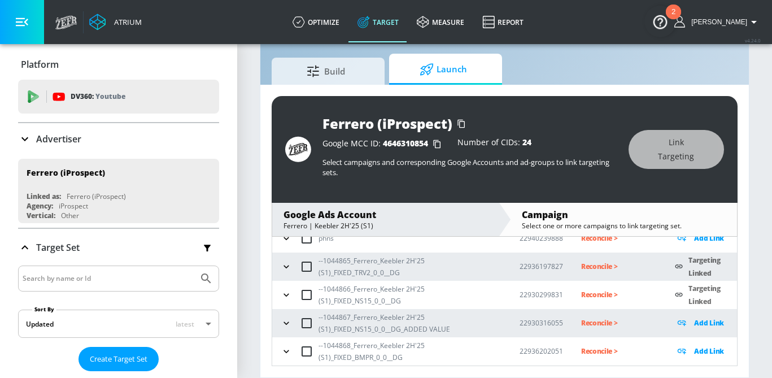
scroll to position [99, 0]
click at [282, 326] on icon "button" at bounding box center [286, 323] width 11 height 11
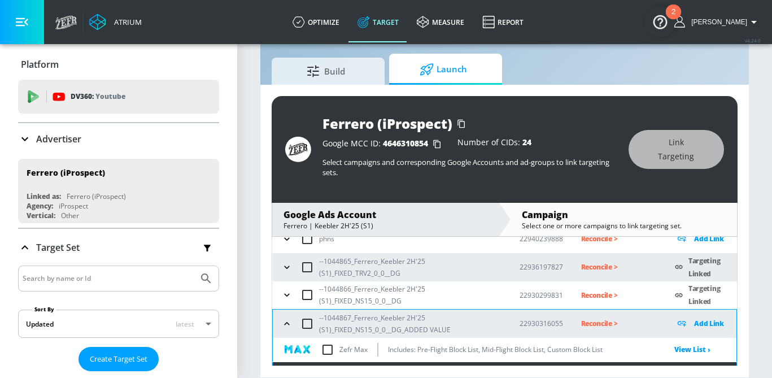
scroll to position [160, 0]
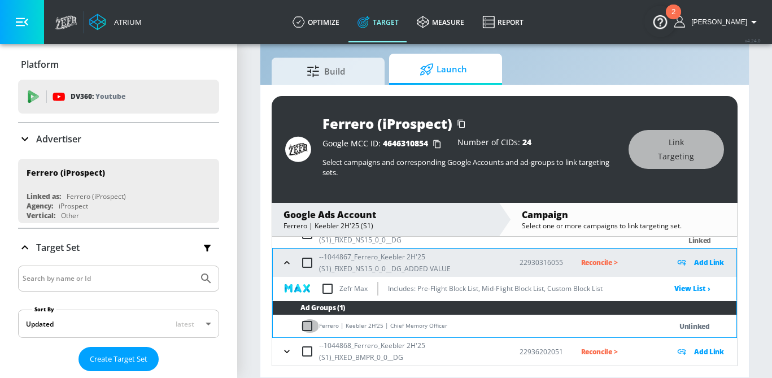
click at [314, 321] on input "checkbox" at bounding box center [309, 326] width 19 height 14
checkbox input "true"
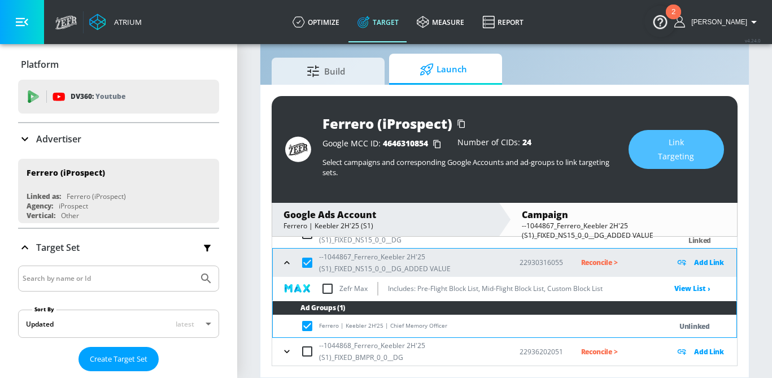
click at [671, 148] on span "Link Targeting" at bounding box center [676, 150] width 50 height 28
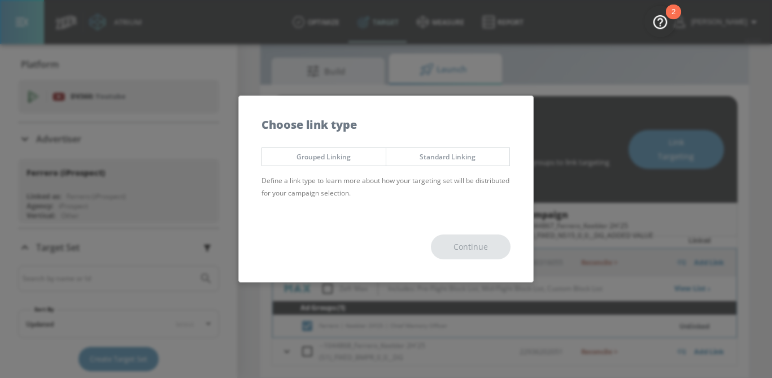
click at [447, 164] on button "Standard Linking" at bounding box center [448, 156] width 125 height 19
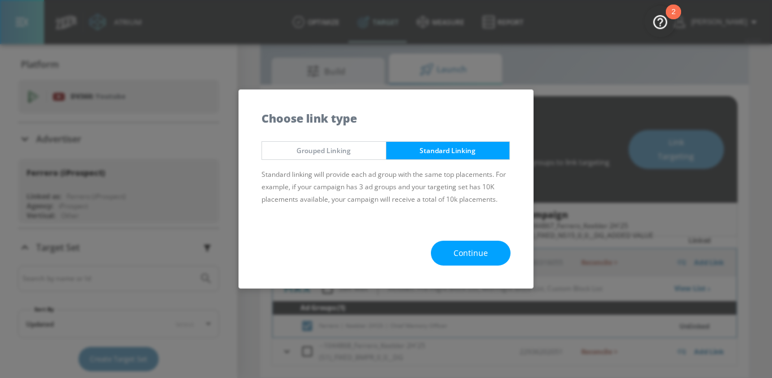
click at [474, 251] on span "Continue" at bounding box center [471, 253] width 34 height 14
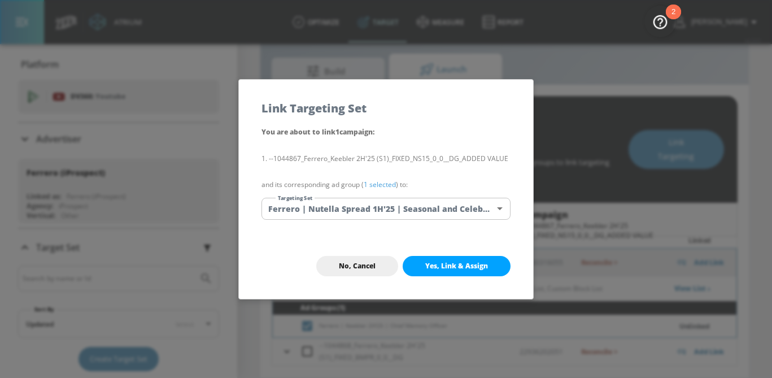
click at [394, 196] on div "You are about to link 1 campaign : --1044867_Ferrero_Keebler 2H'25 (S1)_FIXED_N…" at bounding box center [386, 179] width 294 height 108
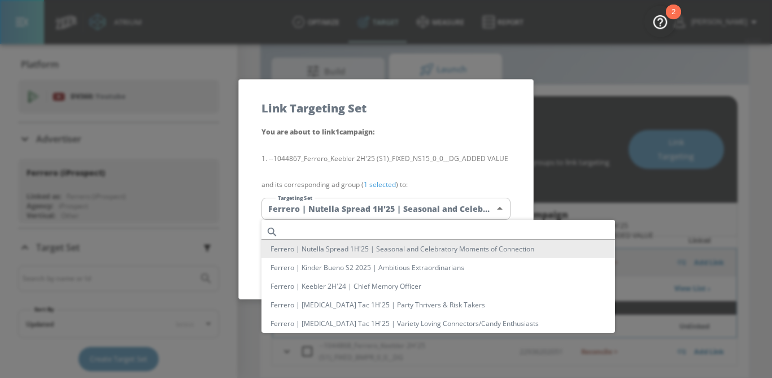
click at [393, 207] on body "Atrium optimize Target measure Report optimize Target measure Report v 4.24.0 […" at bounding box center [386, 175] width 772 height 404
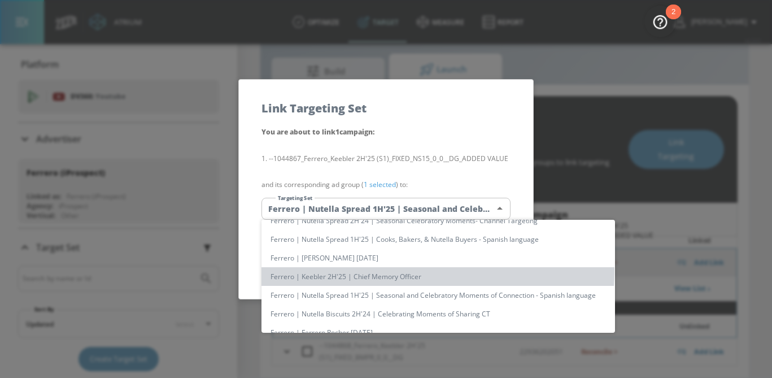
click at [365, 271] on li "Ferrero | Keebler 2H'25 | Chief Memory Officer" at bounding box center [438, 276] width 354 height 19
type input "3932d60f-a111-4b5d-b186-f0a2ed27371d"
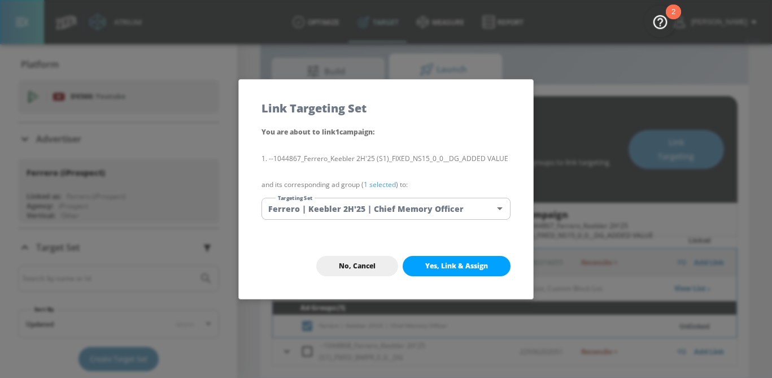
click at [377, 186] on link "1 selected" at bounding box center [380, 185] width 32 height 10
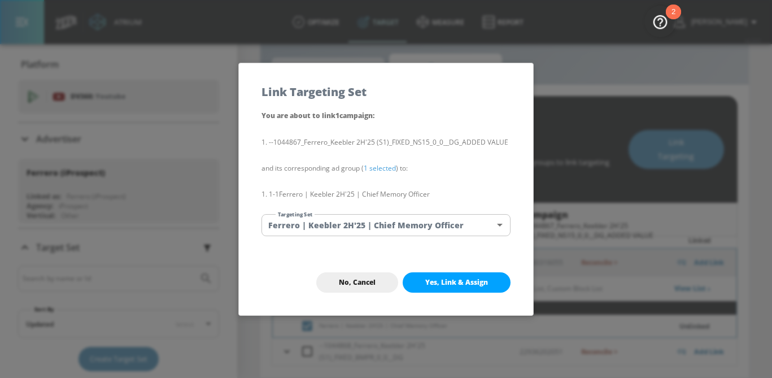
click at [435, 282] on span "Yes, Link & Assign" at bounding box center [456, 282] width 63 height 9
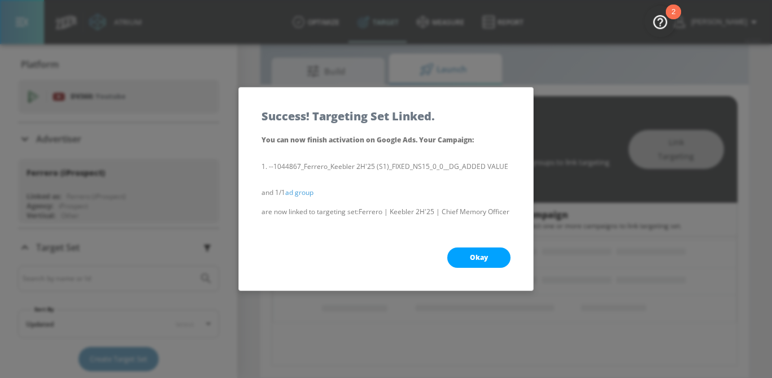
scroll to position [129, 0]
click at [470, 262] on span "Okay" at bounding box center [479, 257] width 18 height 9
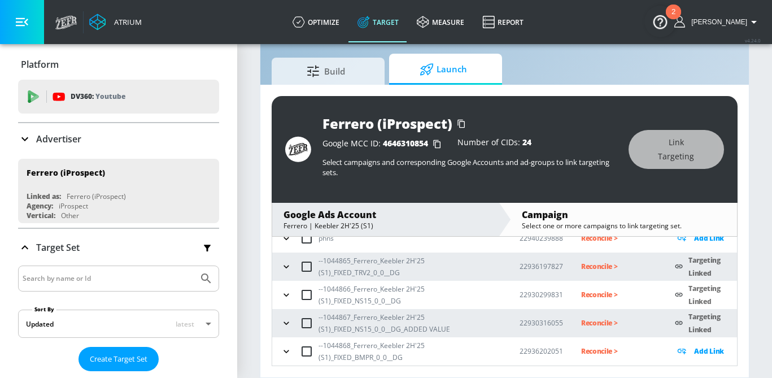
scroll to position [99, 0]
click at [282, 350] on icon "button" at bounding box center [286, 351] width 11 height 11
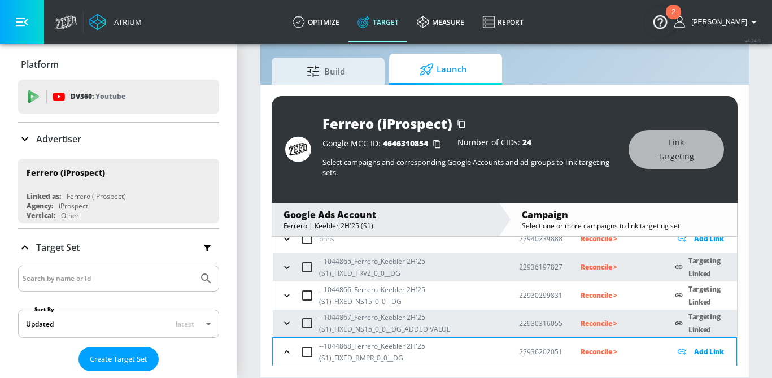
scroll to position [160, 0]
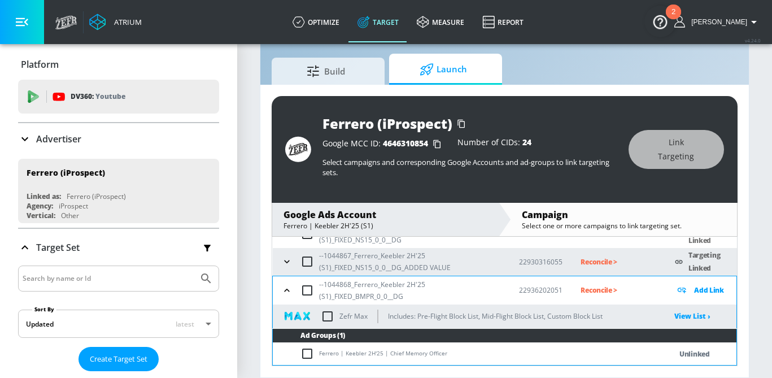
click at [308, 357] on input "checkbox" at bounding box center [309, 354] width 19 height 14
checkbox input "true"
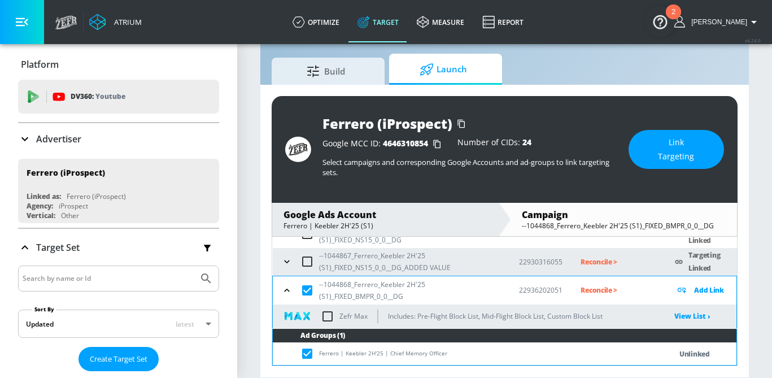
click at [672, 133] on button "Link Targeting" at bounding box center [676, 149] width 95 height 39
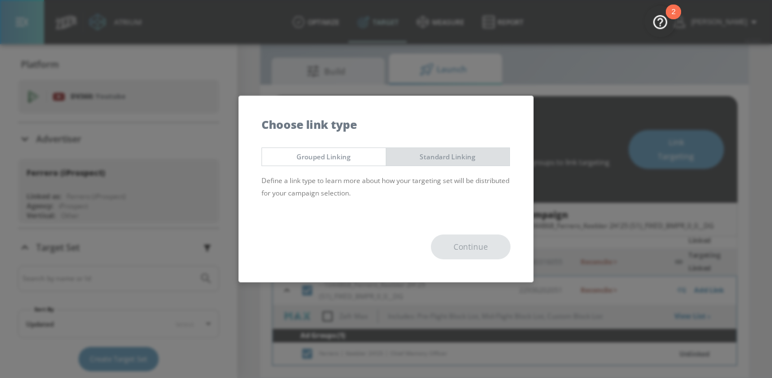
click at [465, 164] on button "Standard Linking" at bounding box center [448, 156] width 125 height 19
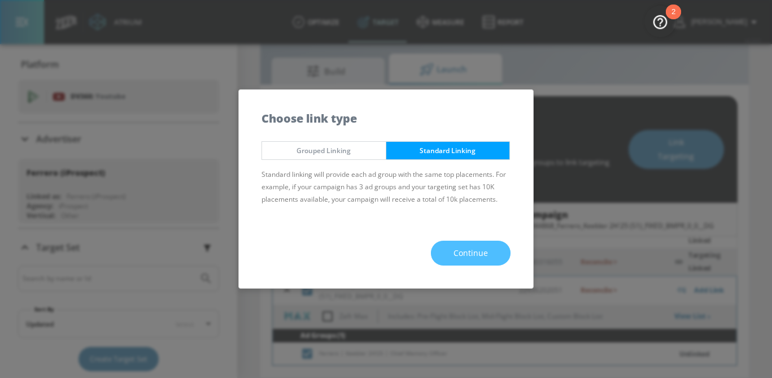
click at [479, 247] on span "Continue" at bounding box center [471, 253] width 34 height 14
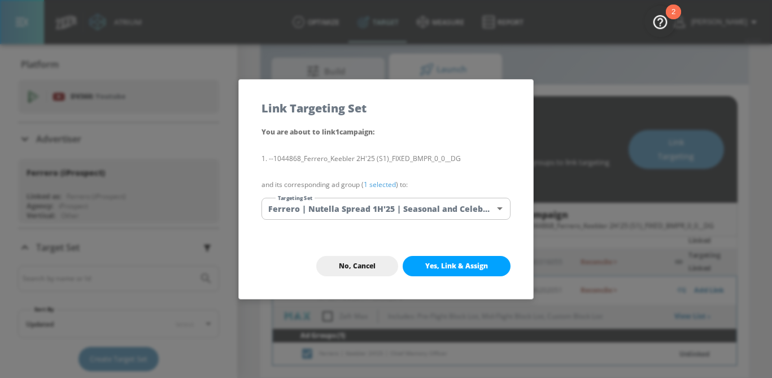
click at [458, 204] on body "Atrium optimize Target measure Report optimize Target measure Report v 4.24.0 […" at bounding box center [386, 175] width 772 height 404
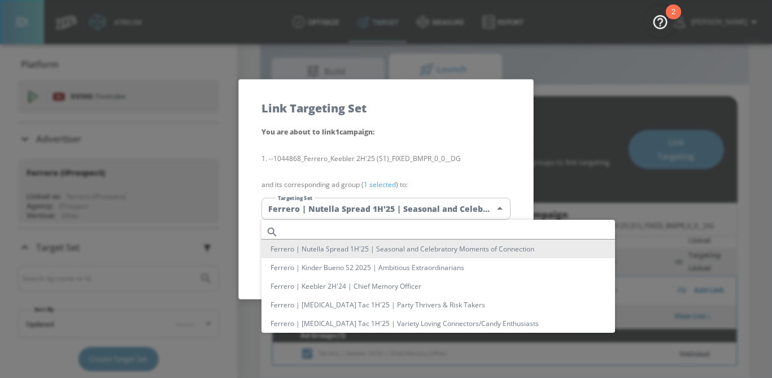
scroll to position [1314, 0]
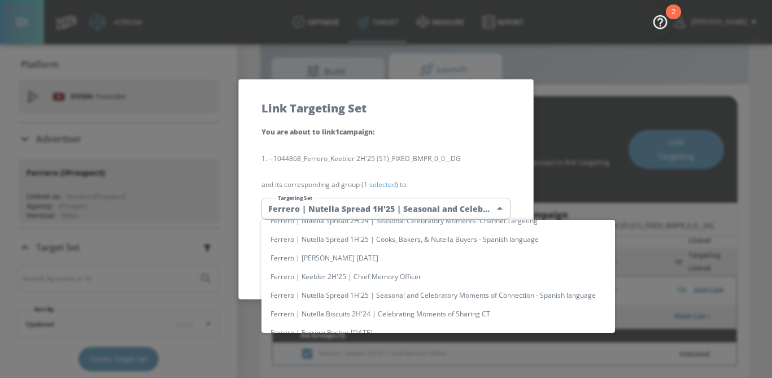
click at [391, 278] on li "Ferrero | Keebler 2H'25 | Chief Memory Officer" at bounding box center [438, 276] width 354 height 19
type input "3932d60f-a111-4b5d-b186-f0a2ed27371d"
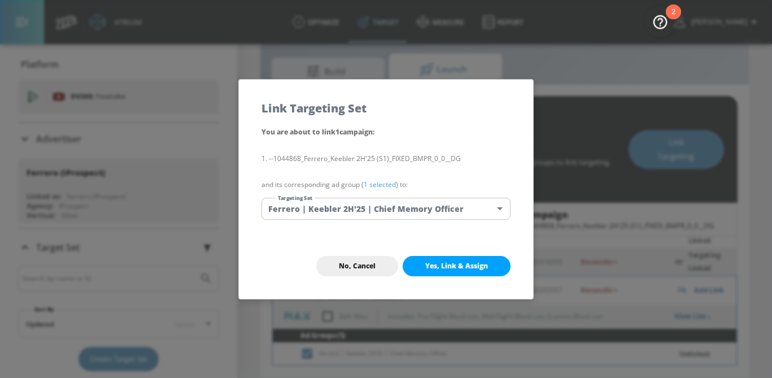
click at [385, 186] on link "1 selected" at bounding box center [380, 185] width 32 height 10
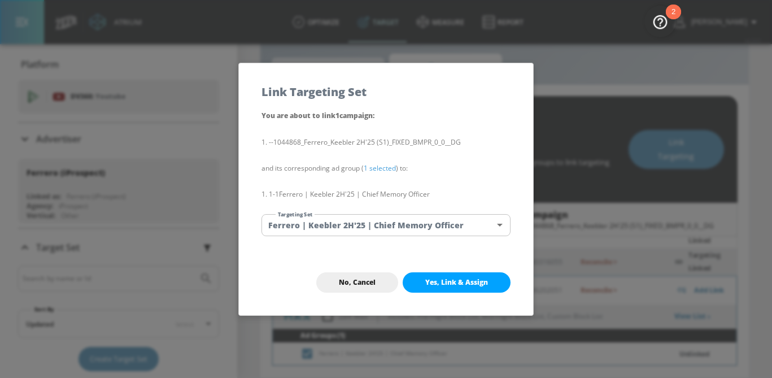
click at [437, 275] on button "Yes, Link & Assign" at bounding box center [457, 282] width 108 height 20
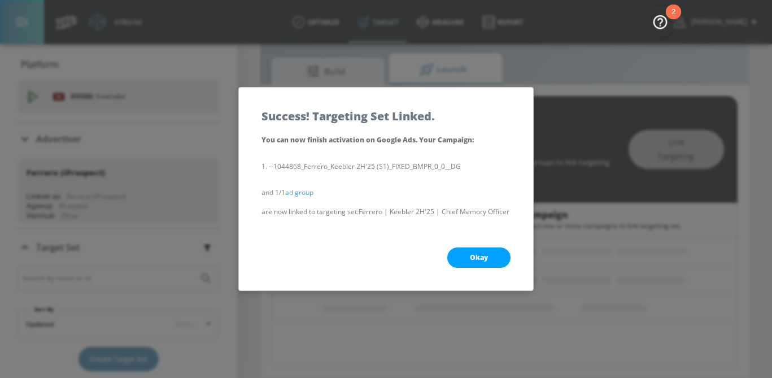
scroll to position [129, 0]
click at [481, 262] on span "Okay" at bounding box center [479, 257] width 18 height 9
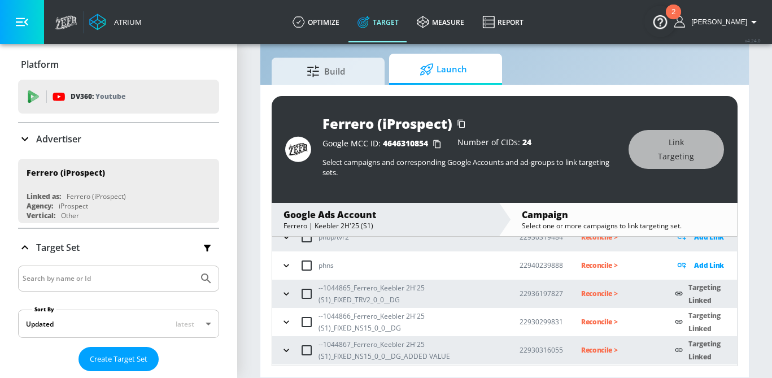
scroll to position [71, 0]
click at [595, 295] on p "Reconcile >" at bounding box center [619, 294] width 76 height 13
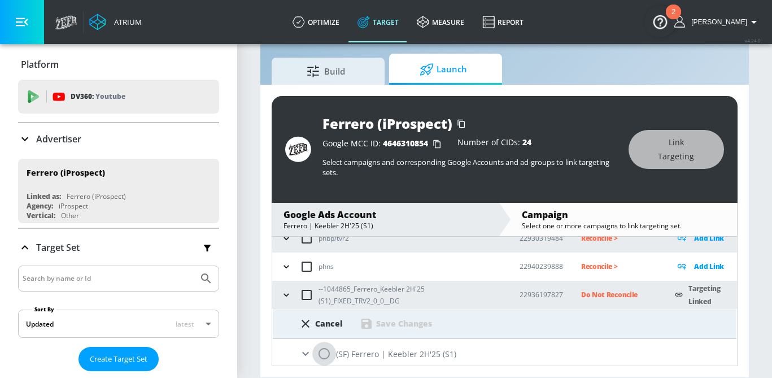
click at [326, 354] on input "radio" at bounding box center [324, 354] width 24 height 24
radio input "true"
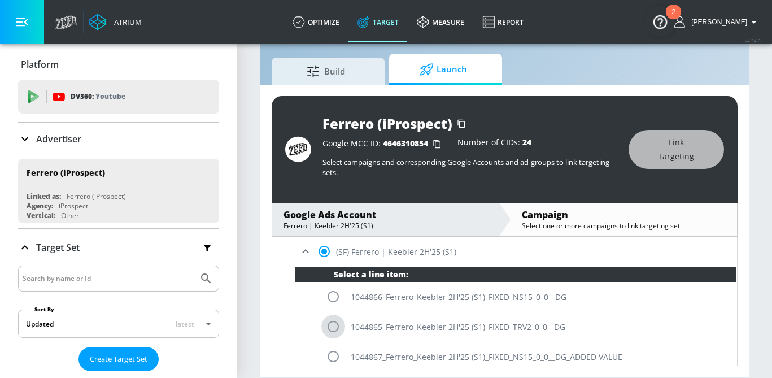
click at [340, 317] on input "radio" at bounding box center [333, 327] width 24 height 24
radio input "true"
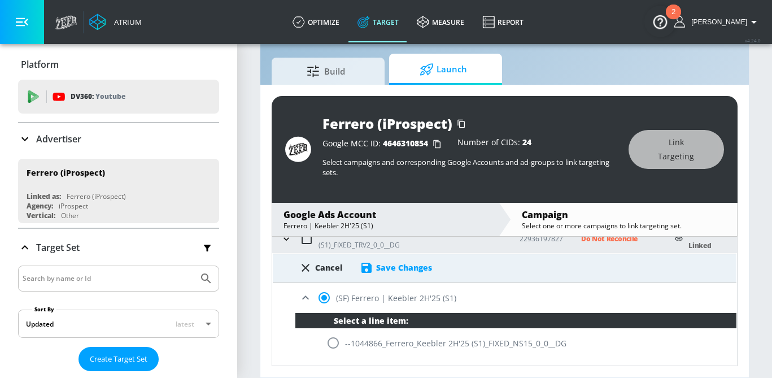
scroll to position [127, 0]
click at [401, 269] on div "Save Changes" at bounding box center [404, 268] width 56 height 11
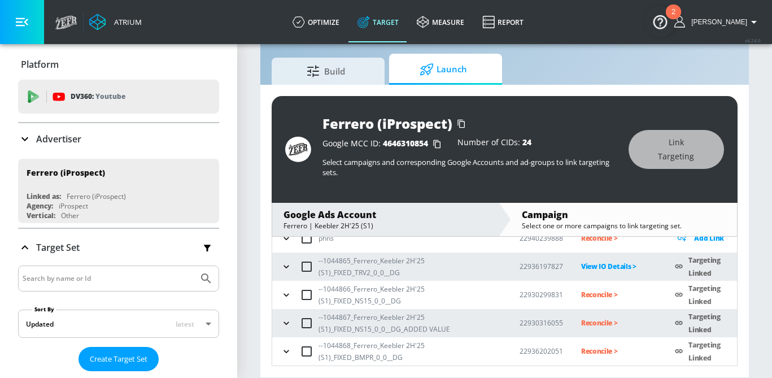
scroll to position [99, 0]
click at [599, 296] on p "Reconcile >" at bounding box center [619, 295] width 76 height 13
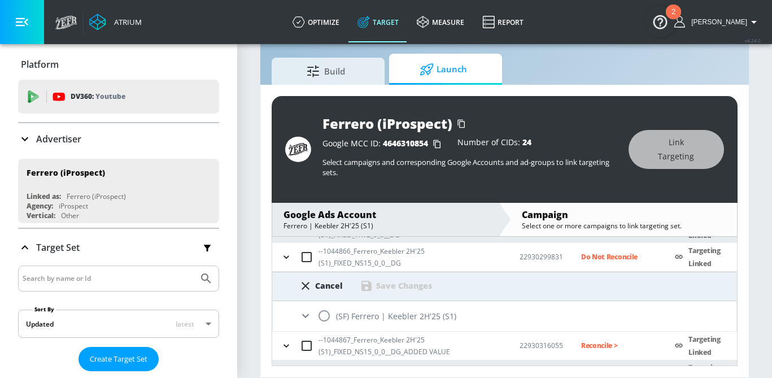
click at [319, 317] on input "radio" at bounding box center [324, 316] width 24 height 24
radio input "true"
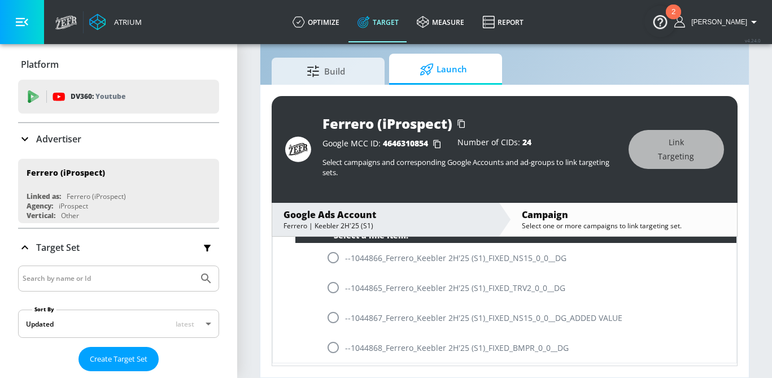
scroll to position [245, 0]
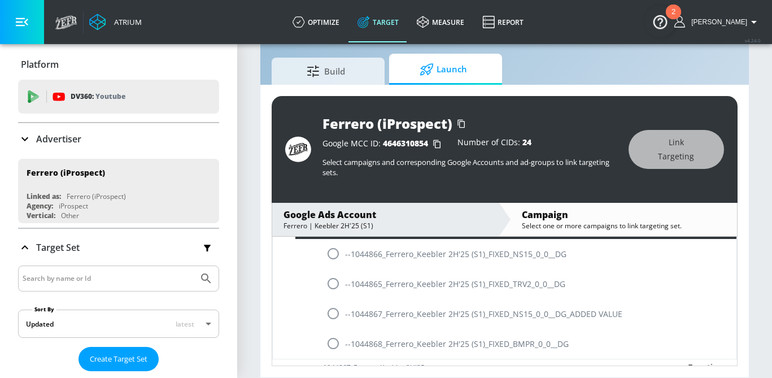
click at [334, 259] on input "radio" at bounding box center [333, 254] width 24 height 24
radio input "true"
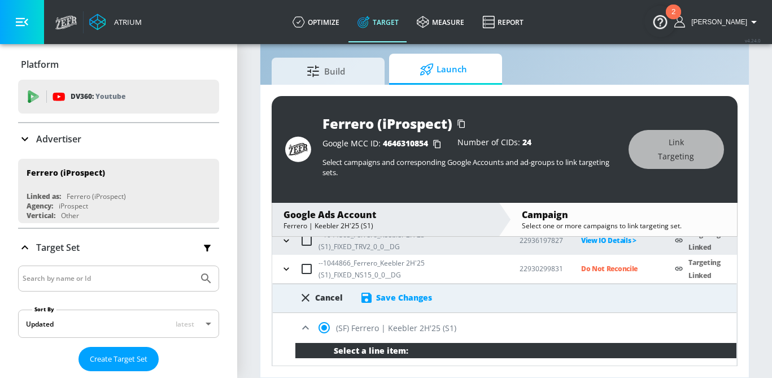
scroll to position [125, 0]
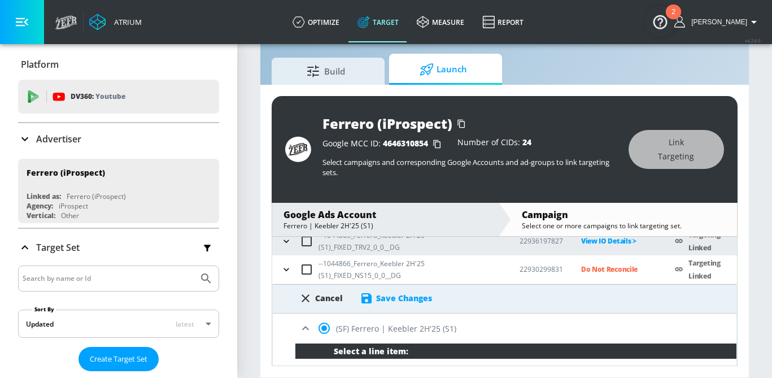
click at [411, 296] on div "Save Changes" at bounding box center [404, 298] width 56 height 11
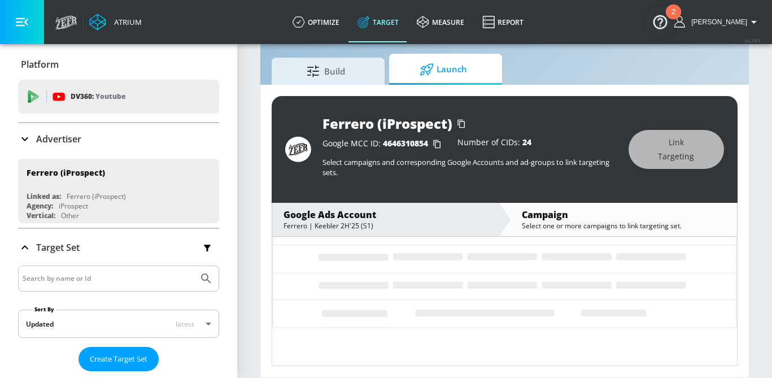
scroll to position [99, 0]
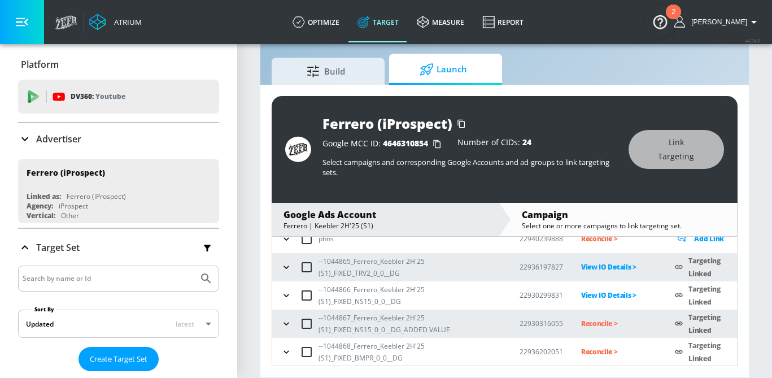
click at [600, 319] on p "Reconcile >" at bounding box center [619, 323] width 76 height 13
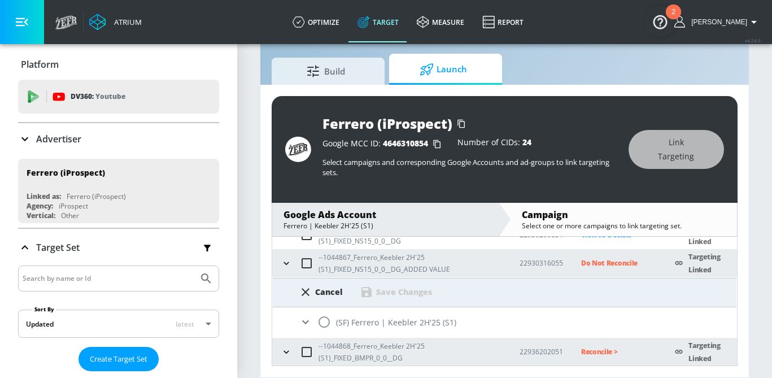
click at [325, 325] on input "radio" at bounding box center [324, 322] width 24 height 24
radio input "true"
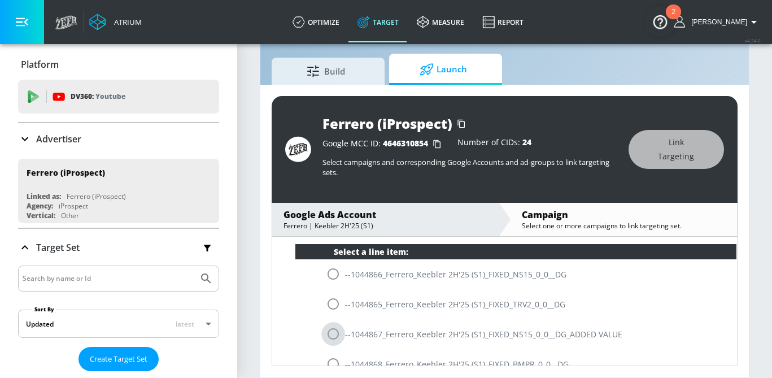
click at [333, 332] on input "radio" at bounding box center [333, 334] width 24 height 24
radio input "true"
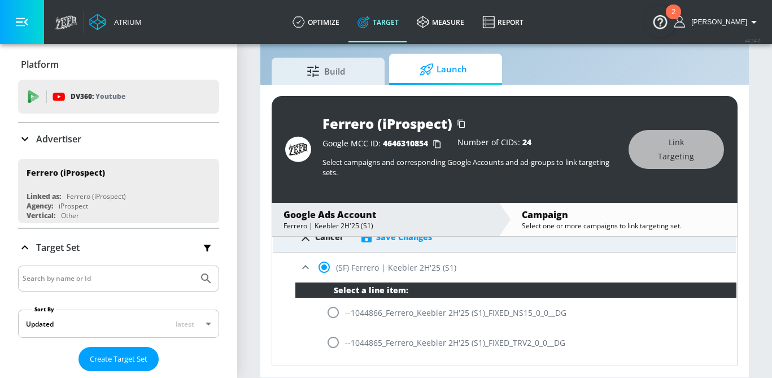
scroll to position [190, 0]
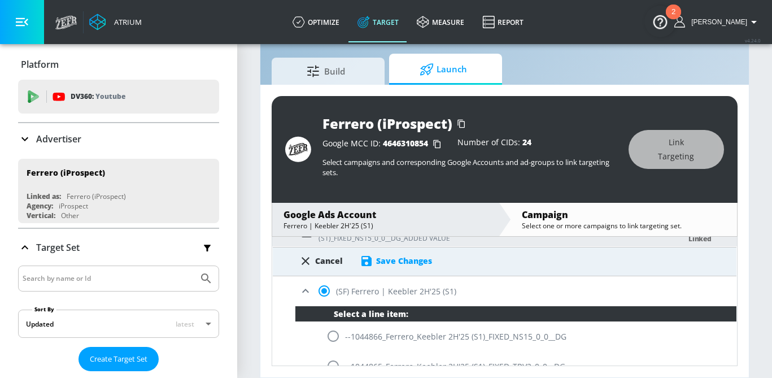
click at [400, 259] on div "Save Changes" at bounding box center [404, 260] width 56 height 11
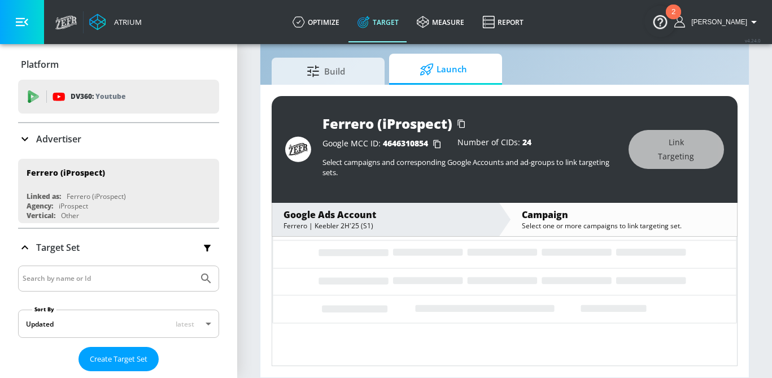
scroll to position [99, 0]
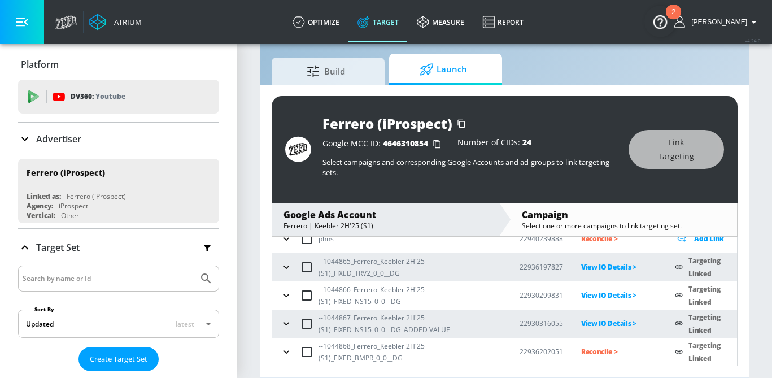
click at [594, 352] on p "Reconcile >" at bounding box center [619, 351] width 76 height 13
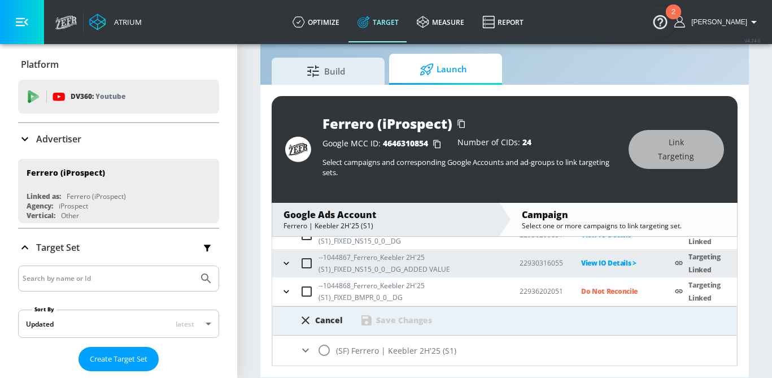
click at [320, 346] on input "radio" at bounding box center [324, 350] width 24 height 24
radio input "true"
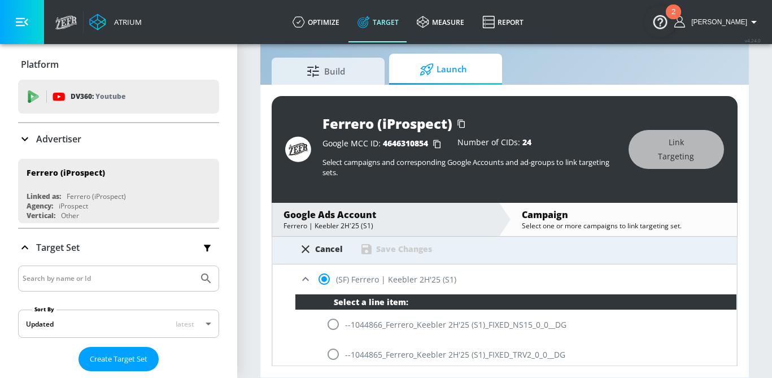
scroll to position [294, 0]
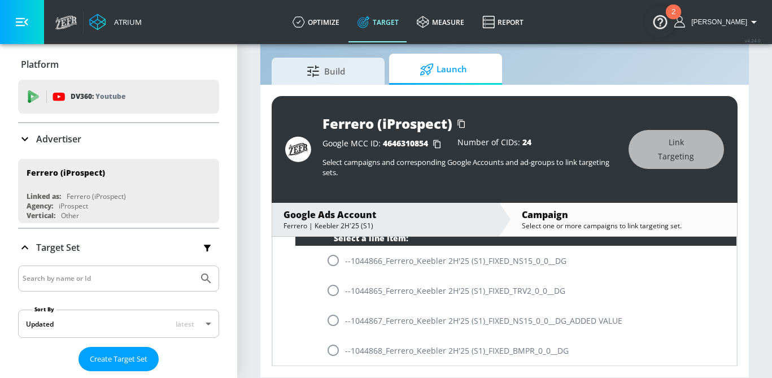
click at [324, 347] on input "radio" at bounding box center [333, 350] width 24 height 24
radio input "true"
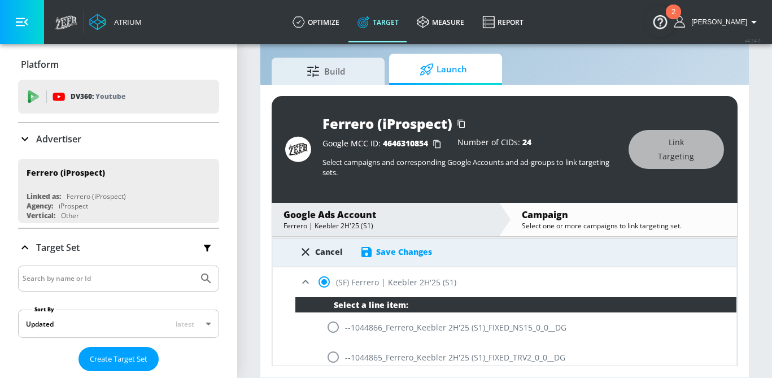
scroll to position [213, 0]
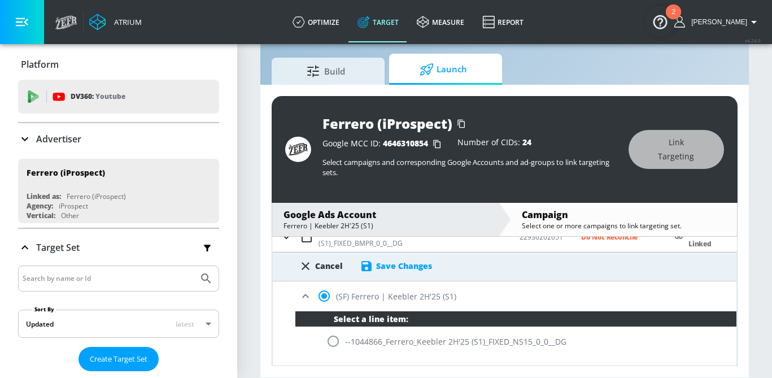
click at [394, 264] on div "Save Changes" at bounding box center [404, 265] width 56 height 11
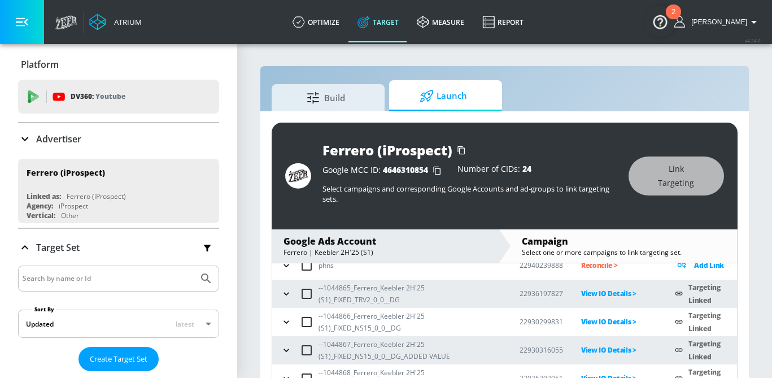
scroll to position [27, 0]
